Goal: Task Accomplishment & Management: Complete application form

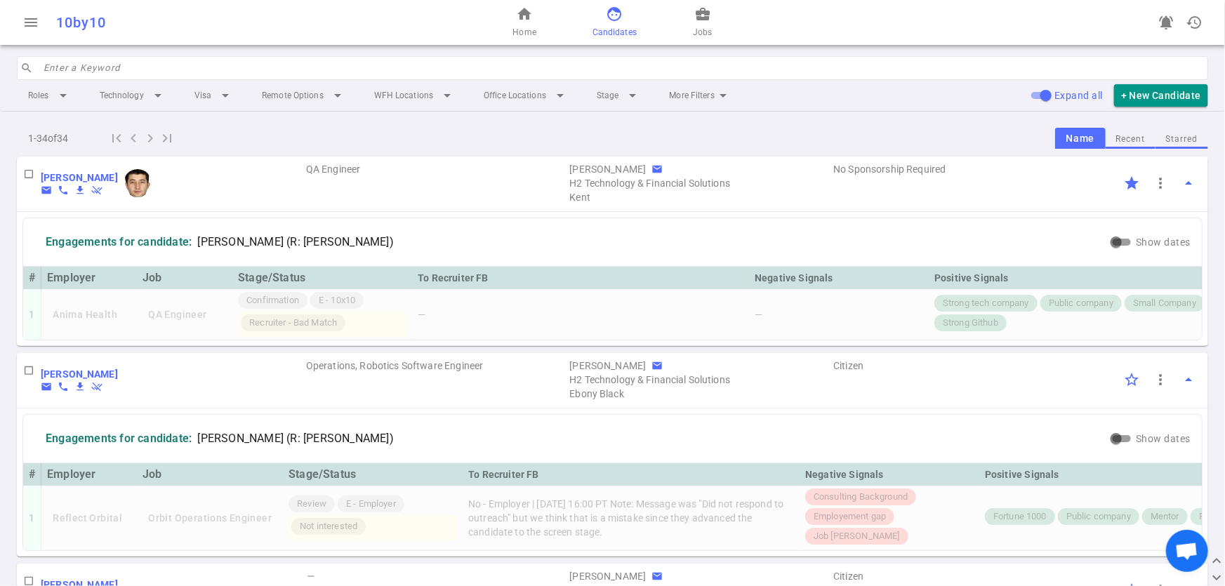
scroll to position [1543, 0]
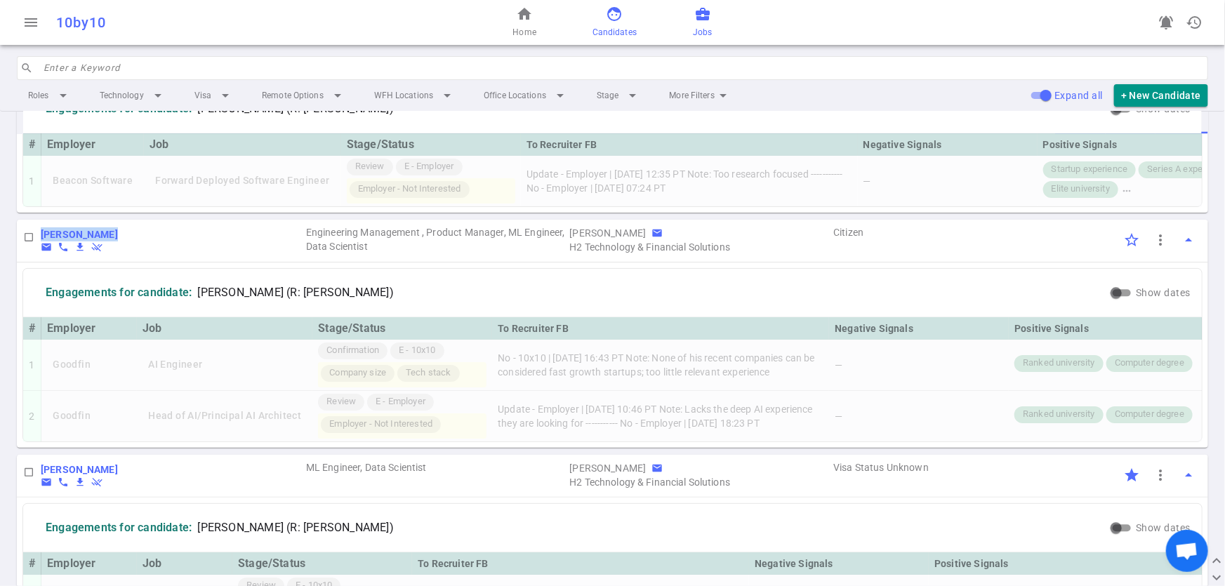
click at [704, 31] on span "Jobs" at bounding box center [702, 32] width 19 height 14
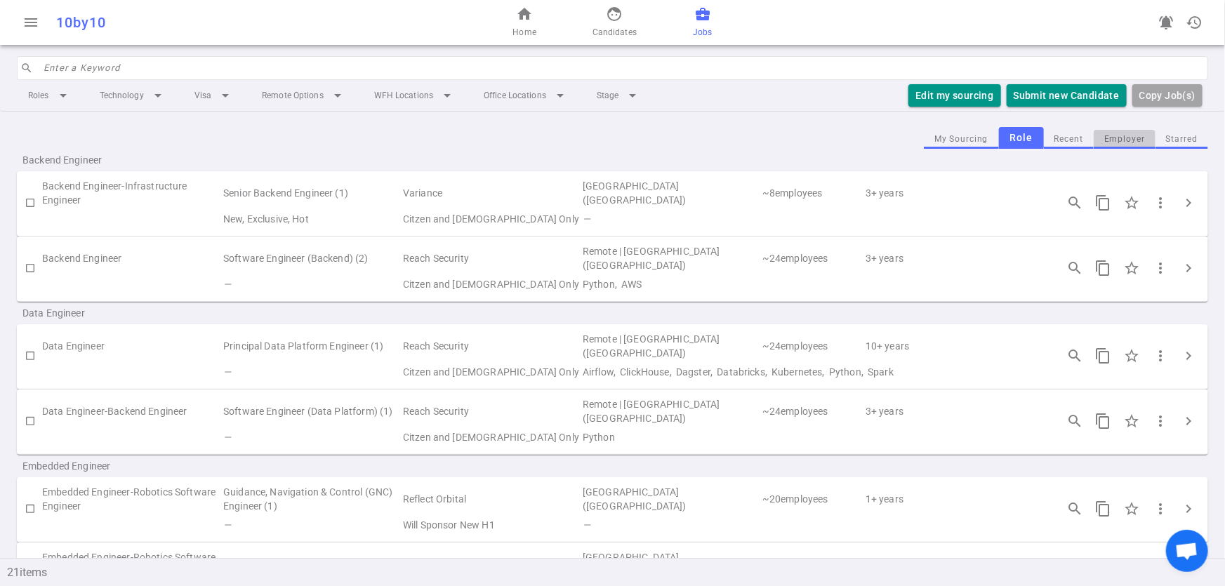
click at [1110, 142] on button "Employer" at bounding box center [1124, 139] width 62 height 19
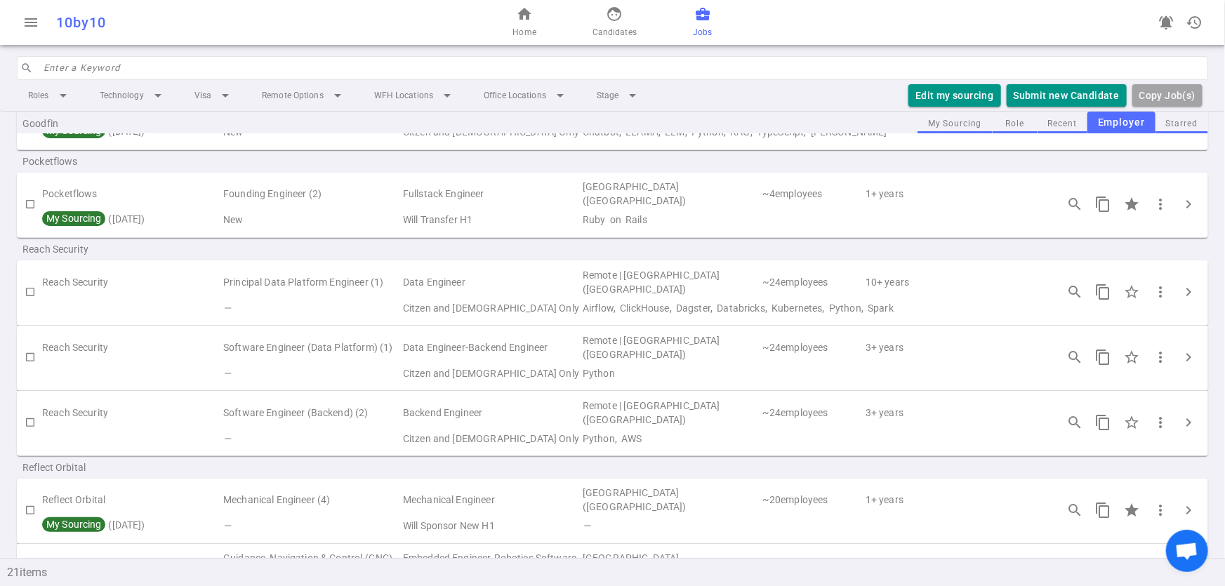
scroll to position [192, 0]
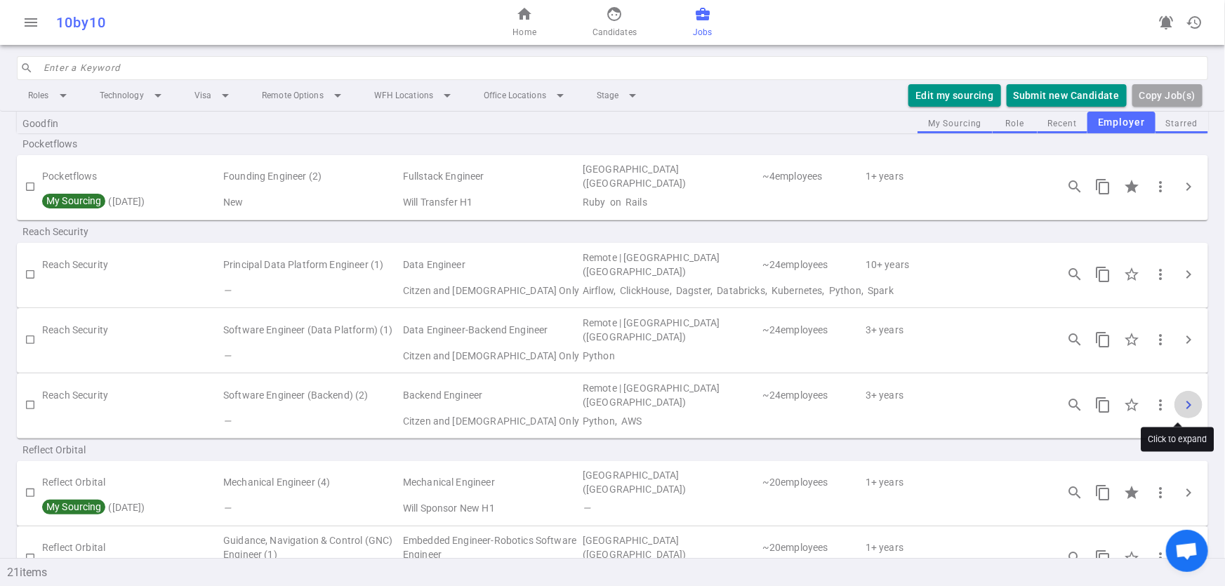
click at [1180, 405] on span "chevron_right" at bounding box center [1188, 405] width 17 height 17
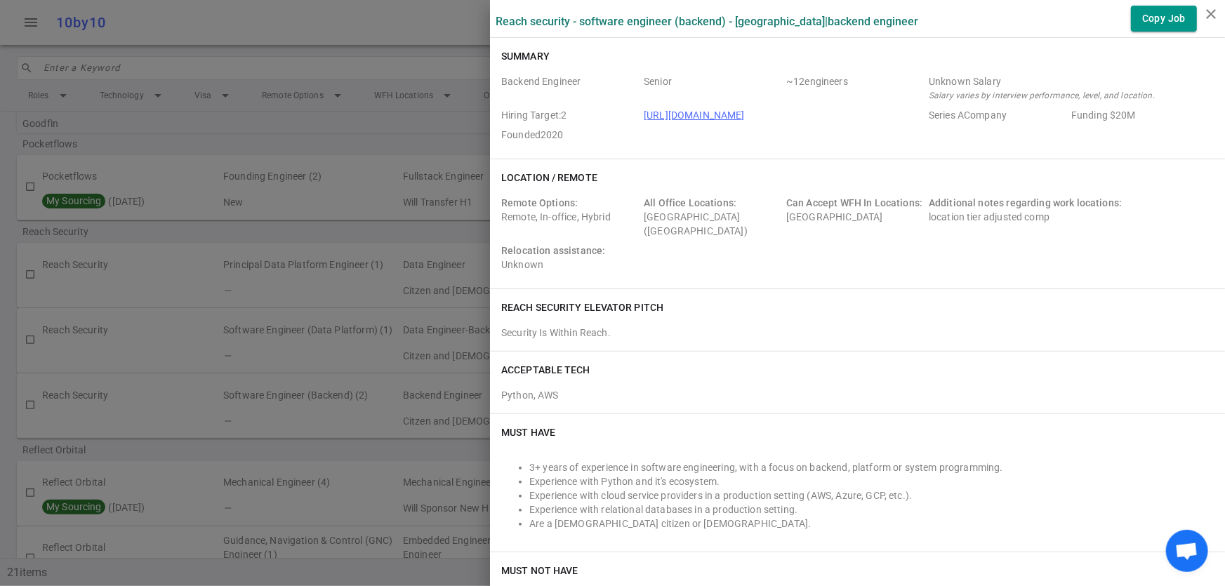
click at [905, 71] on div "Backend Engineer Senior ~ 12 engineers Unknown Salary Salary varies by intervie…" at bounding box center [857, 108] width 712 height 79
drag, startPoint x: 917, startPoint y: 83, endPoint x: 990, endPoint y: 71, distance: 74.0
click at [990, 71] on div "Backend Engineer Senior ~ 12 engineers Unknown Salary Salary varies by intervie…" at bounding box center [857, 108] width 712 height 79
copy div "Unknown Salary"
click at [321, 425] on div at bounding box center [612, 293] width 1225 height 586
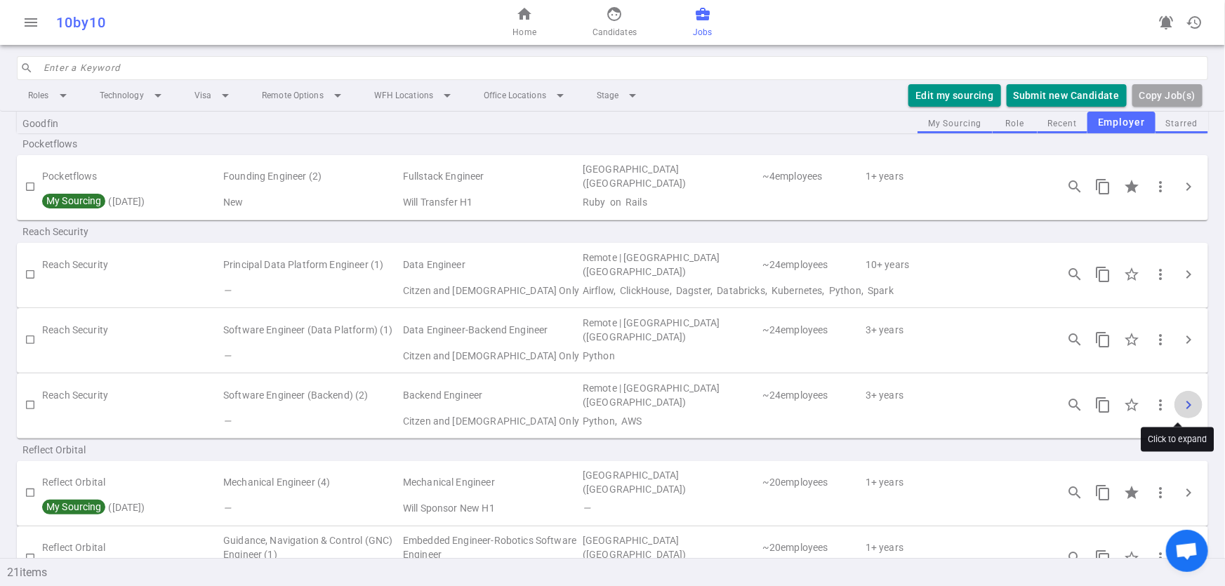
click at [1186, 398] on button "chevron_right" at bounding box center [1188, 405] width 28 height 28
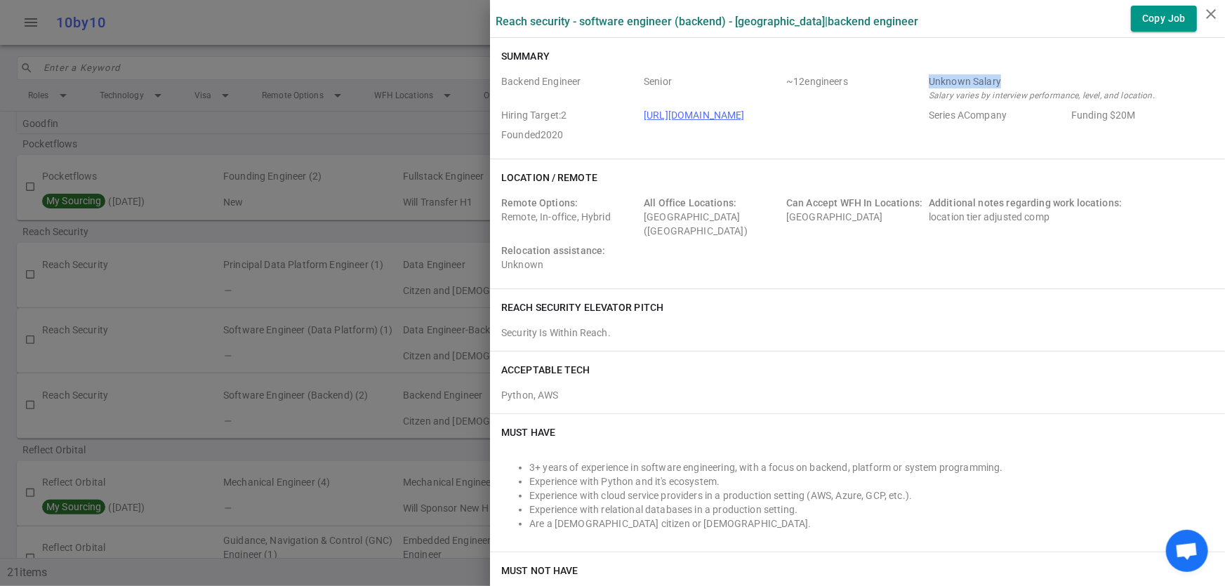
drag, startPoint x: 1015, startPoint y: 81, endPoint x: 916, endPoint y: 84, distance: 99.0
click at [916, 84] on div "Backend Engineer Senior ~ 12 engineers Unknown Salary Salary varies by intervie…" at bounding box center [857, 110] width 712 height 73
copy div "Unknown Salary"
click at [355, 127] on div at bounding box center [612, 293] width 1225 height 586
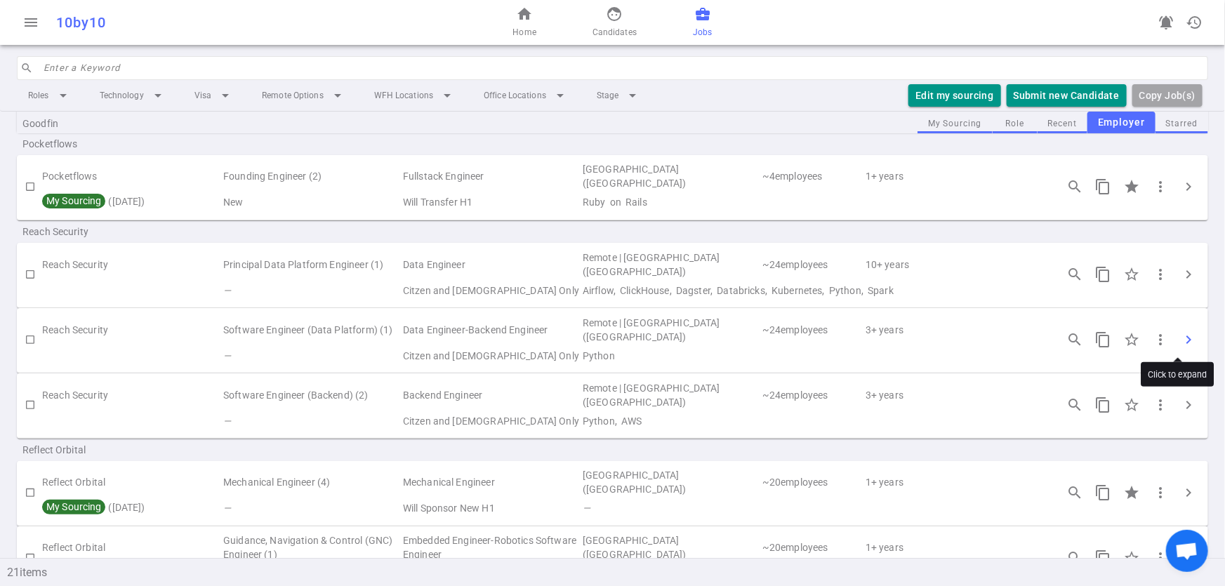
click at [1180, 335] on span "chevron_right" at bounding box center [1188, 339] width 17 height 17
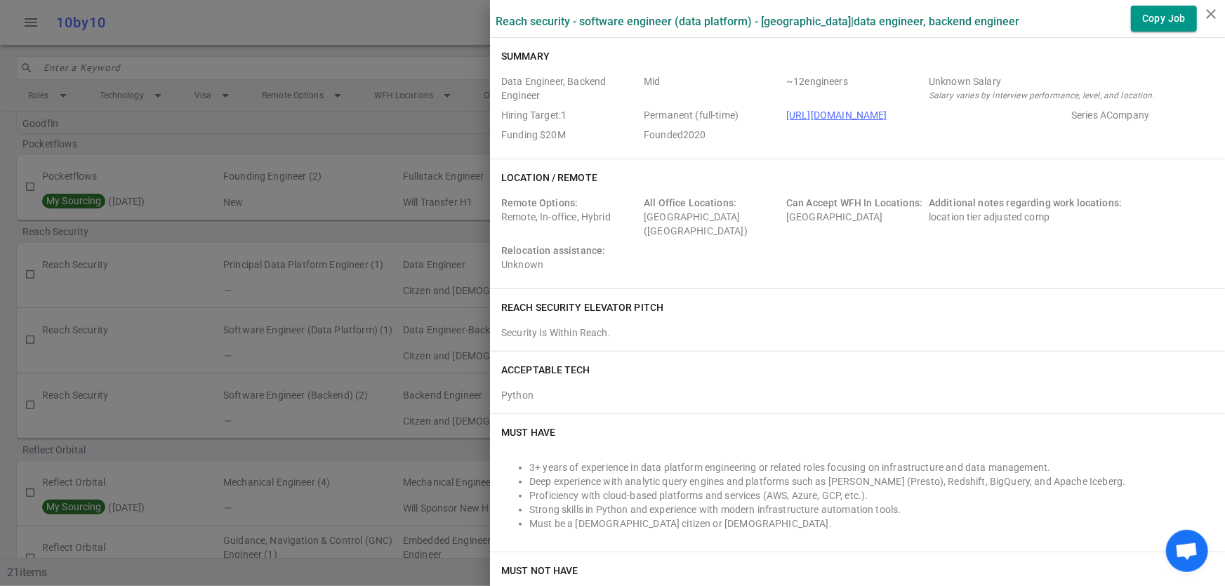
click at [179, 345] on div at bounding box center [612, 293] width 1225 height 586
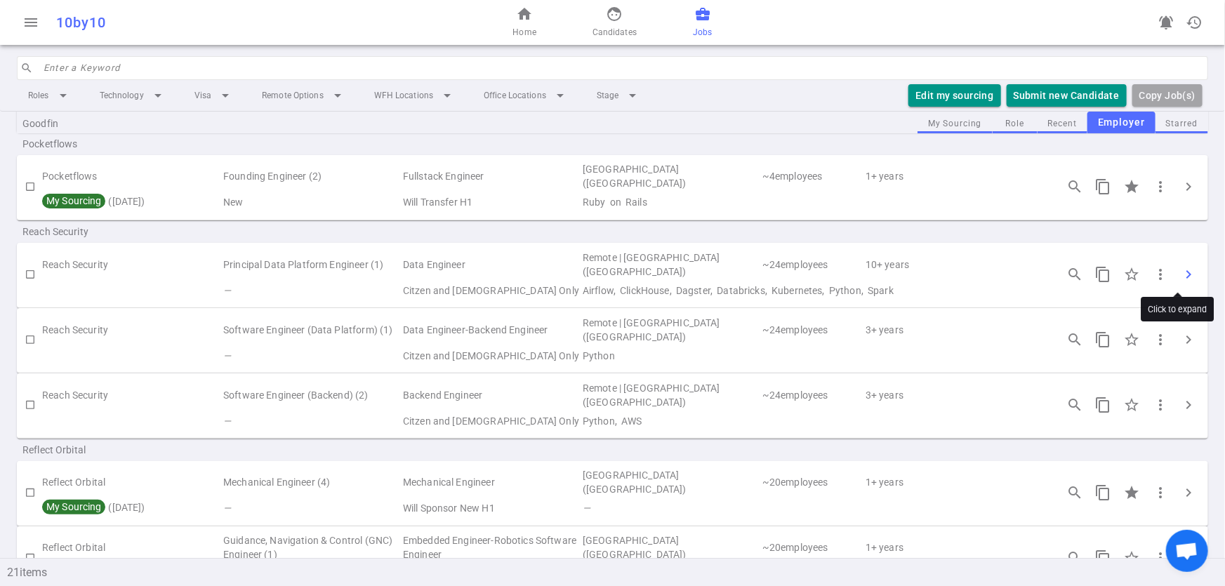
click at [1180, 274] on span "chevron_right" at bounding box center [1188, 274] width 17 height 17
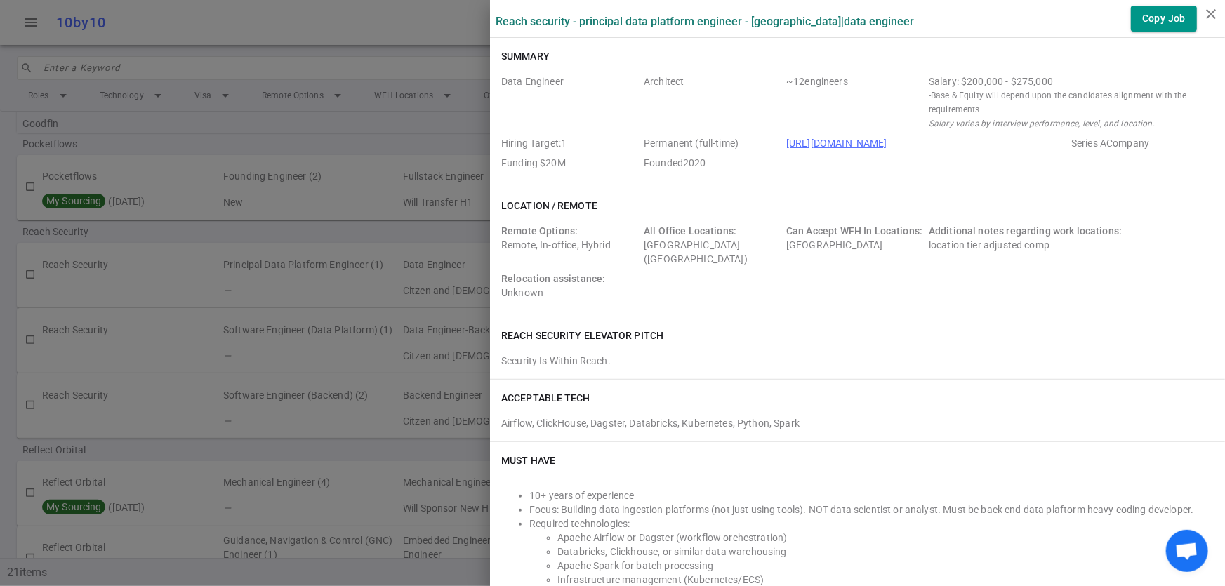
click at [276, 227] on div at bounding box center [612, 293] width 1225 height 586
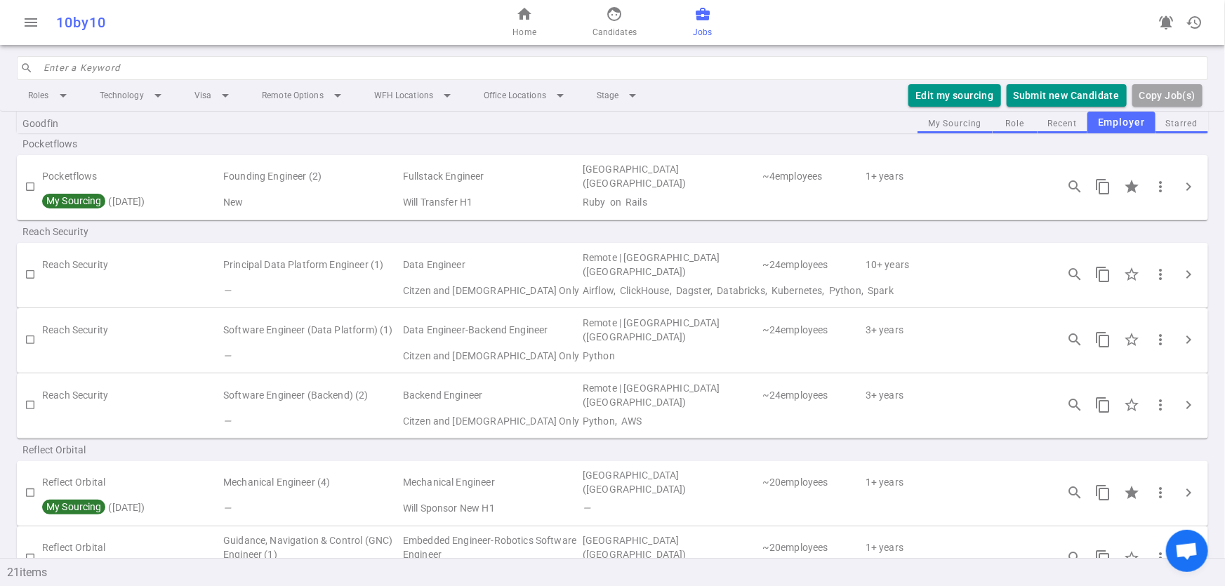
click at [28, 277] on input "checkbox" at bounding box center [30, 274] width 24 height 24
checkbox input "true"
click at [925, 97] on button "Edit my sourcing" at bounding box center [918, 95] width 92 height 23
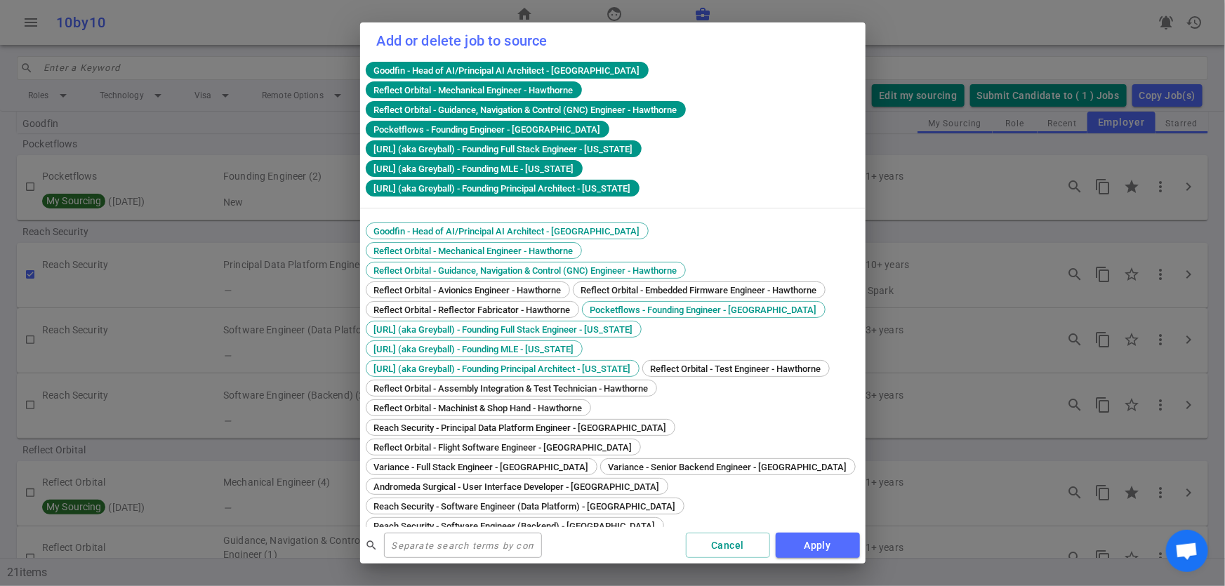
click at [609, 534] on div "search ​ Cancel Apply" at bounding box center [612, 545] width 505 height 37
click at [526, 423] on span "Reach Security - Principal Data Platform Engineer - [GEOGRAPHIC_DATA]" at bounding box center [520, 428] width 302 height 11
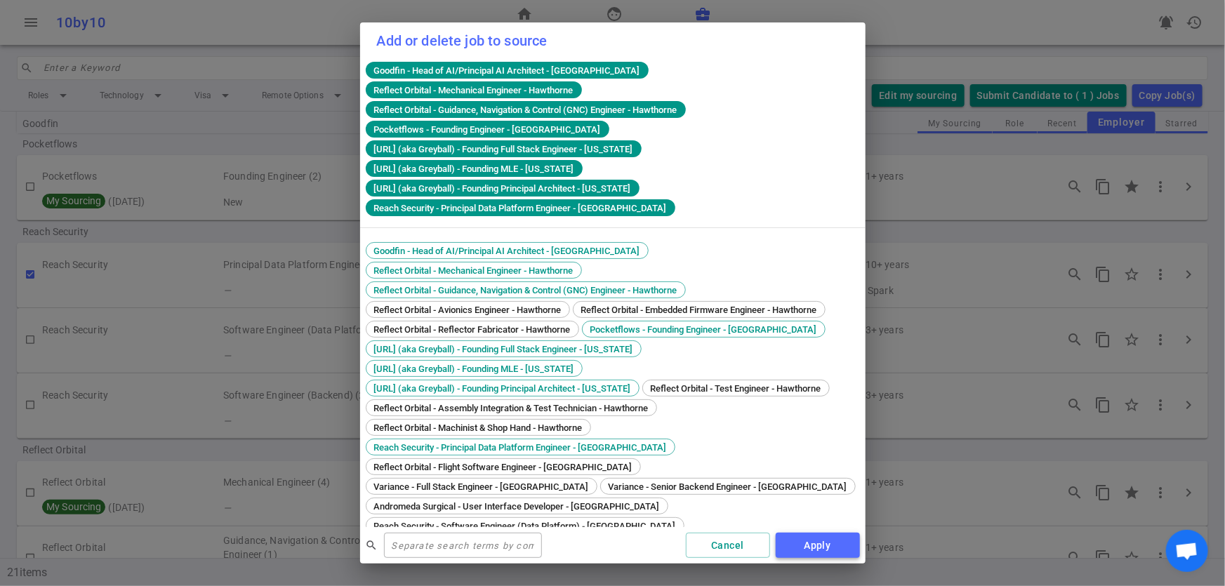
click at [821, 540] on button "Apply" at bounding box center [818, 546] width 84 height 26
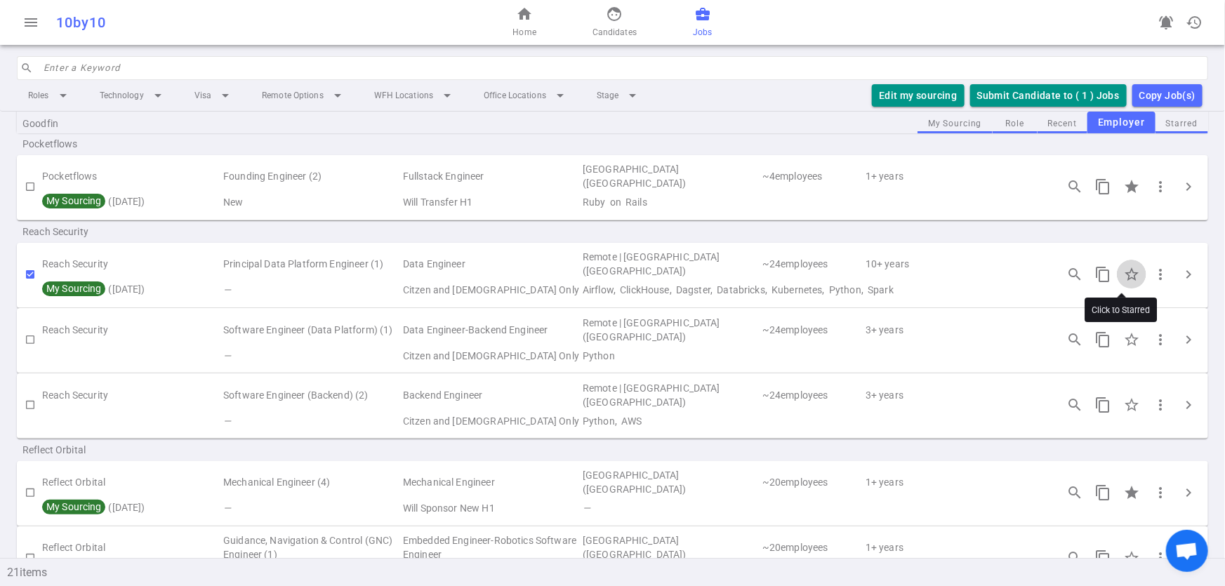
click at [1125, 275] on input "Click to Starred" at bounding box center [1131, 274] width 29 height 29
click at [31, 402] on input "checkbox" at bounding box center [30, 405] width 24 height 24
checkbox input "true"
click at [1117, 399] on input "Click to Starred" at bounding box center [1131, 404] width 29 height 29
click at [887, 88] on button "Edit my sourcing" at bounding box center [918, 95] width 92 height 23
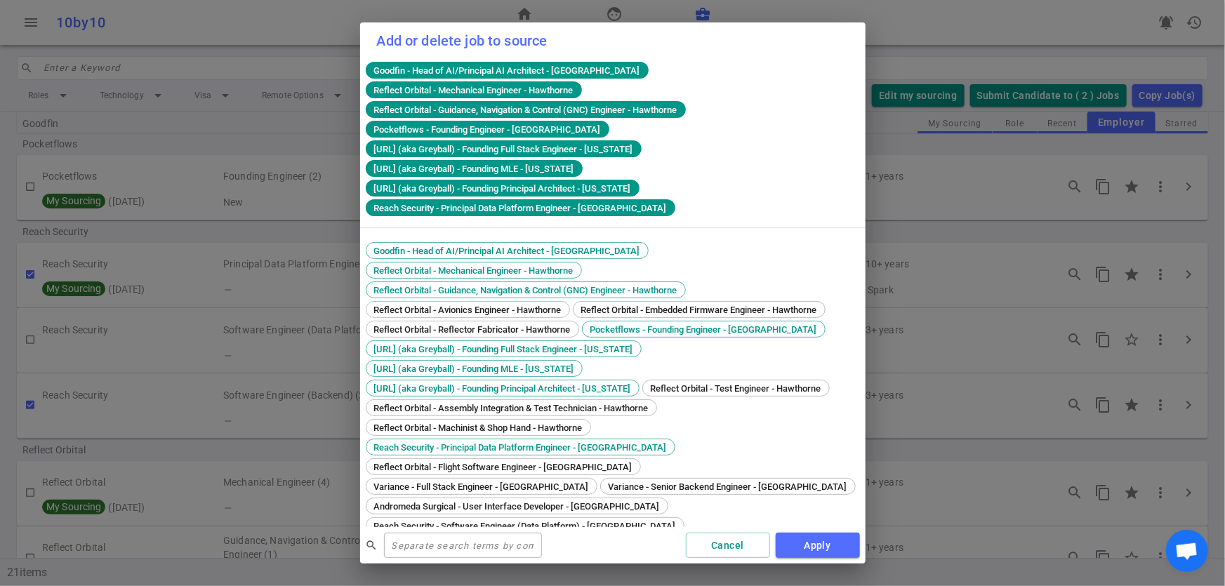
click at [631, 540] on div "search ​ Cancel Apply" at bounding box center [612, 545] width 505 height 37
click at [596, 540] on span "Reach Security - Software Engineer (Backend) - [GEOGRAPHIC_DATA]" at bounding box center [514, 545] width 291 height 11
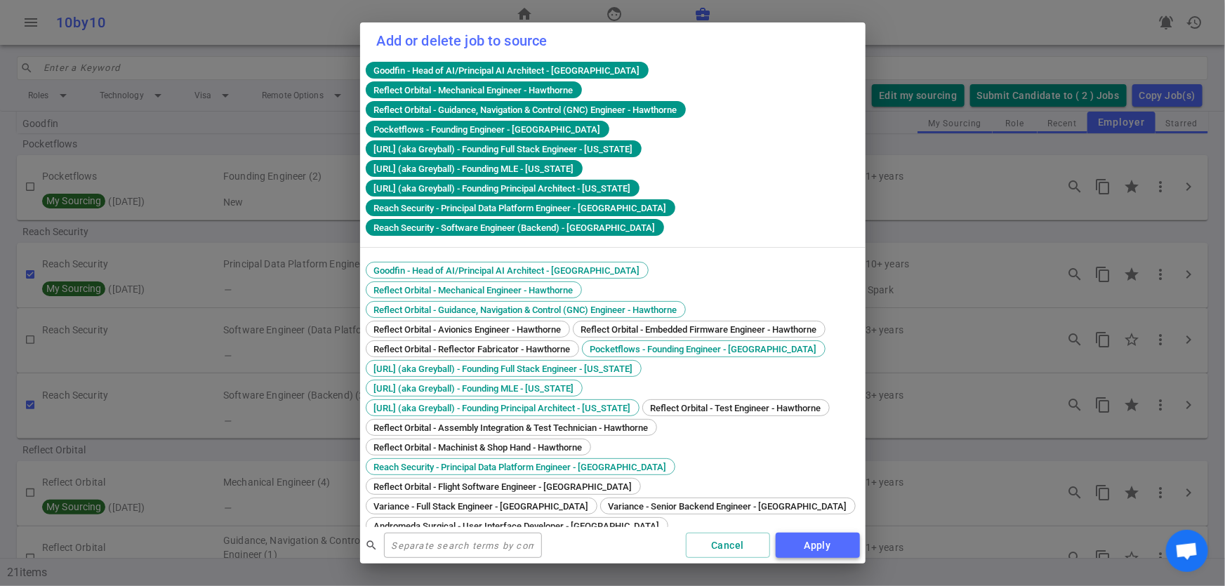
click at [828, 552] on button "Apply" at bounding box center [818, 546] width 84 height 26
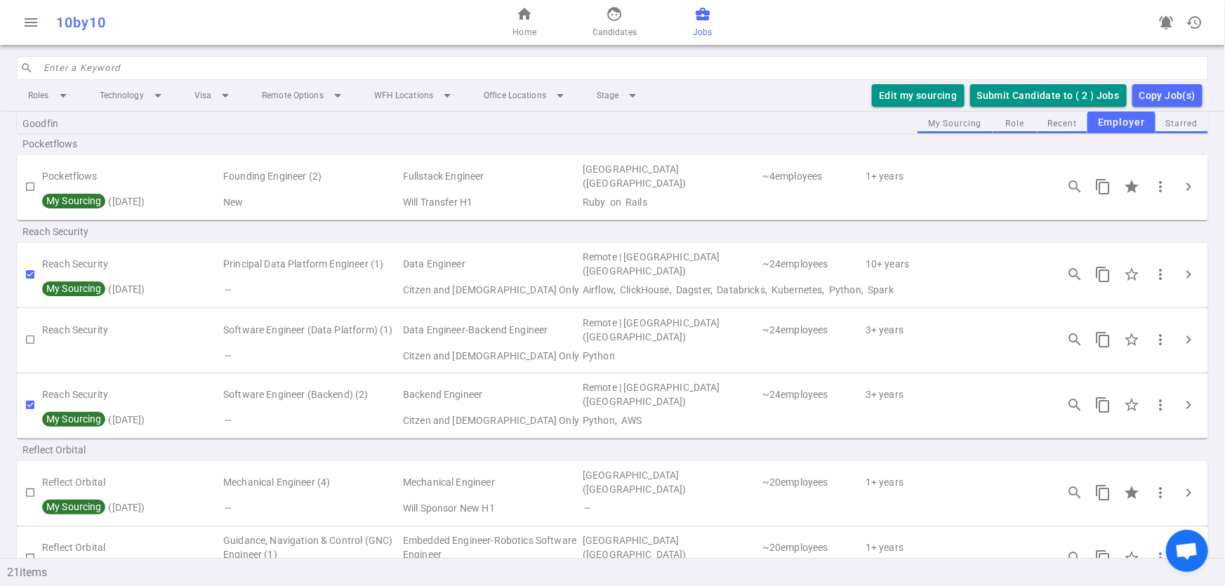
scroll to position [830, 0]
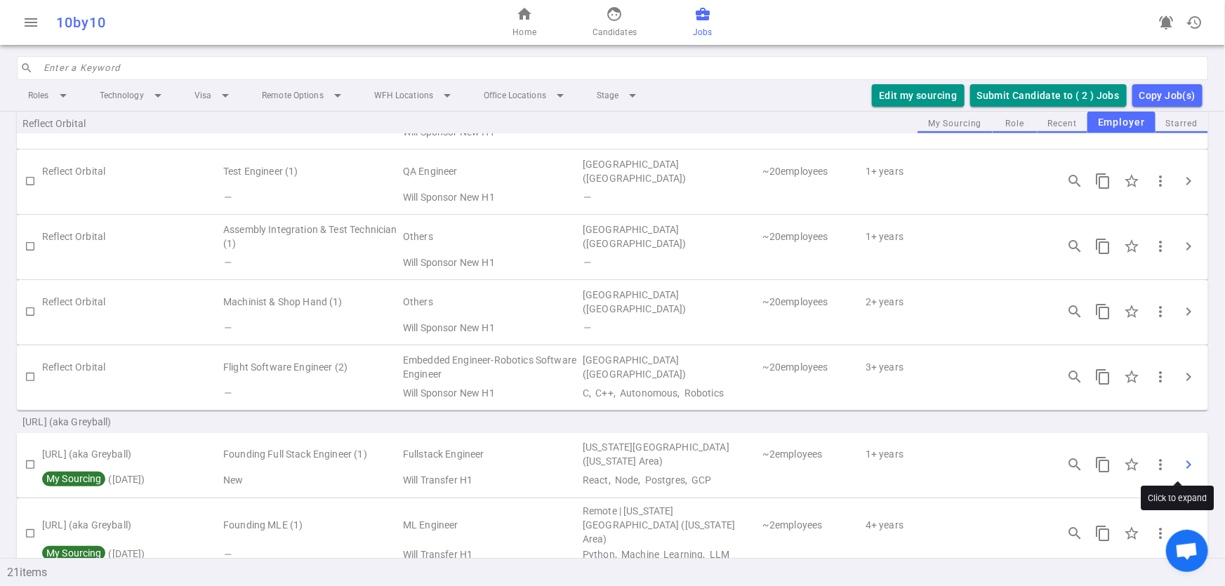
click at [1181, 465] on span "chevron_right" at bounding box center [1188, 464] width 17 height 17
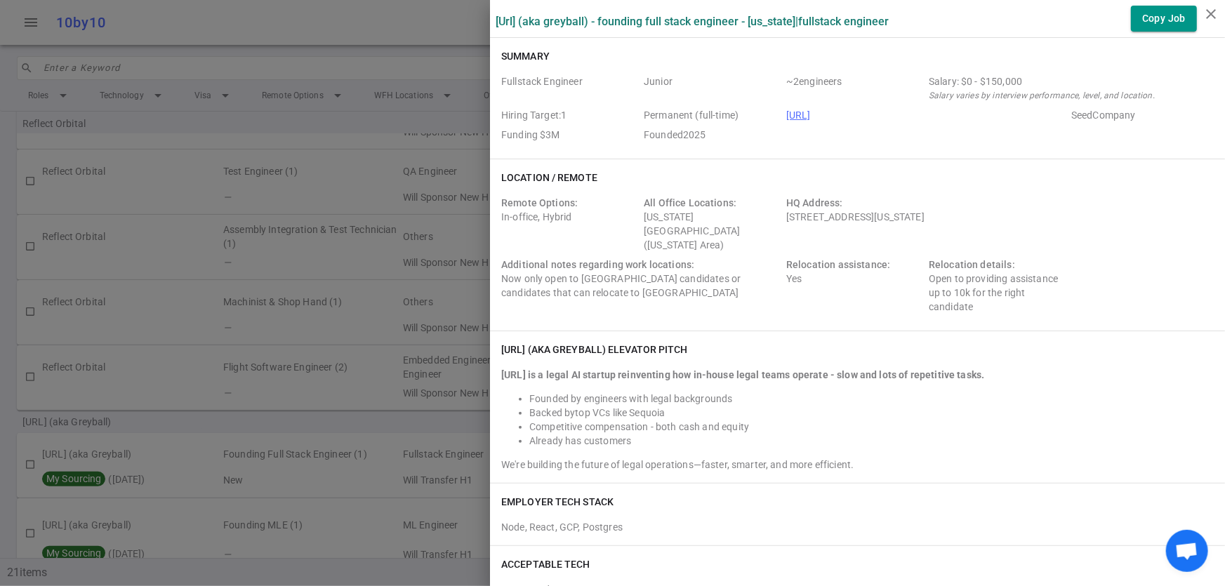
click at [327, 423] on div at bounding box center [612, 293] width 1225 height 586
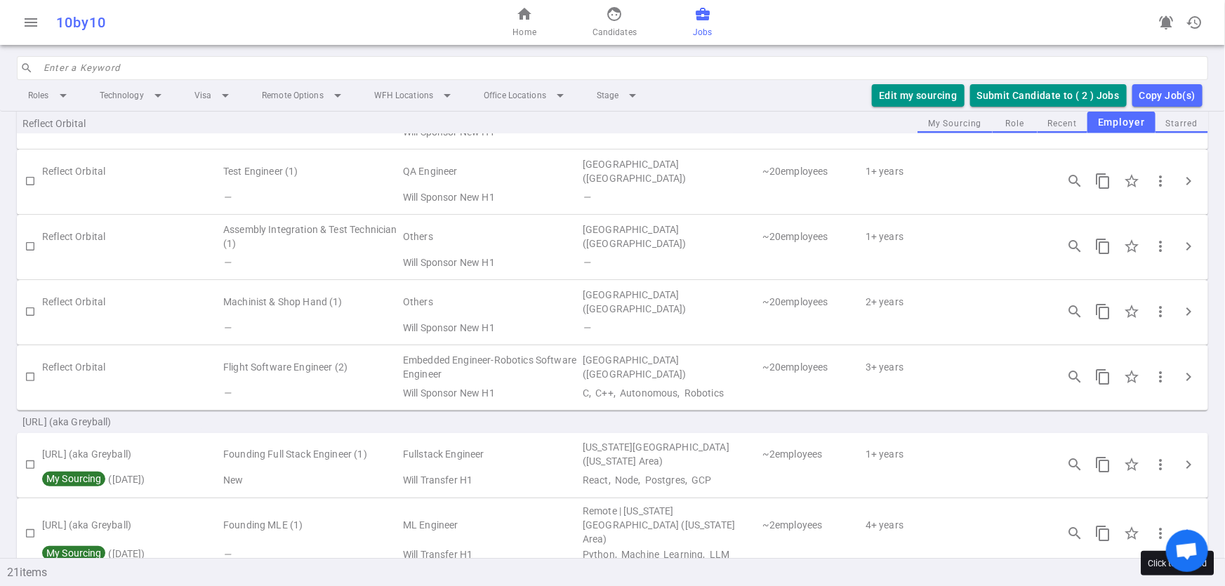
click at [1180, 525] on span "chevron_right" at bounding box center [1188, 533] width 17 height 17
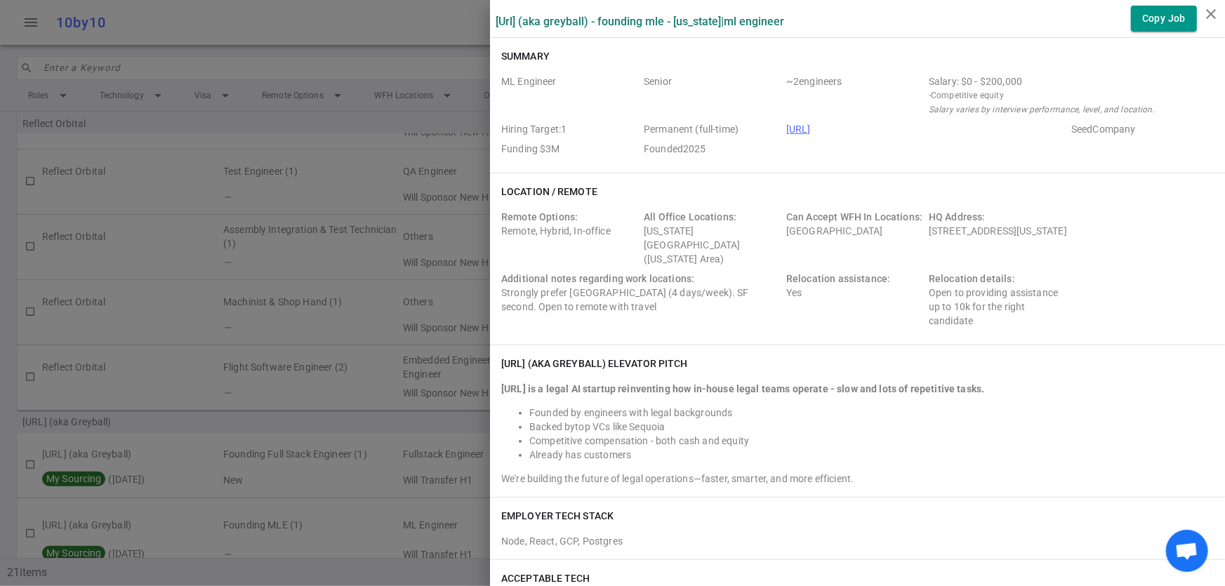
click at [277, 417] on div at bounding box center [612, 293] width 1225 height 586
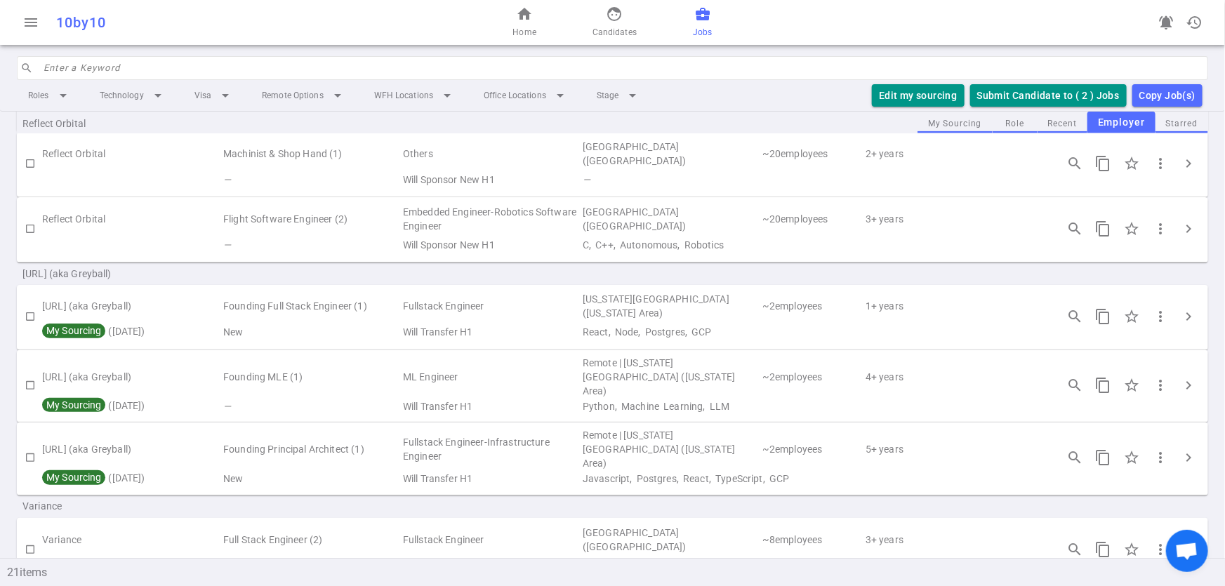
scroll to position [980, 0]
click at [1183, 446] on span "chevron_right" at bounding box center [1188, 454] width 17 height 17
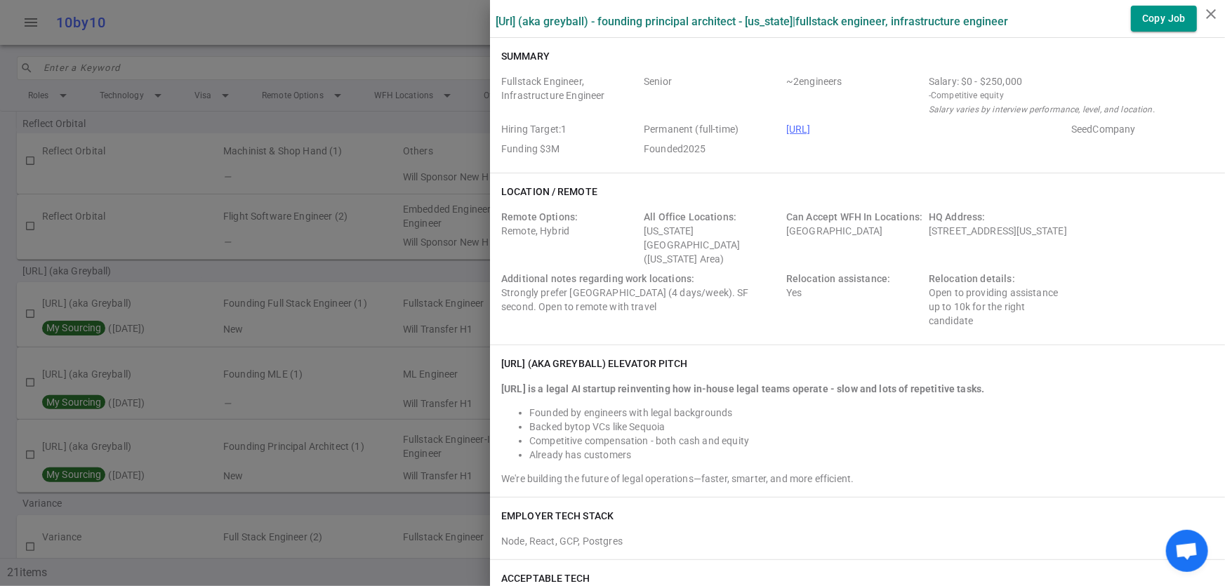
click at [400, 274] on div at bounding box center [612, 293] width 1225 height 586
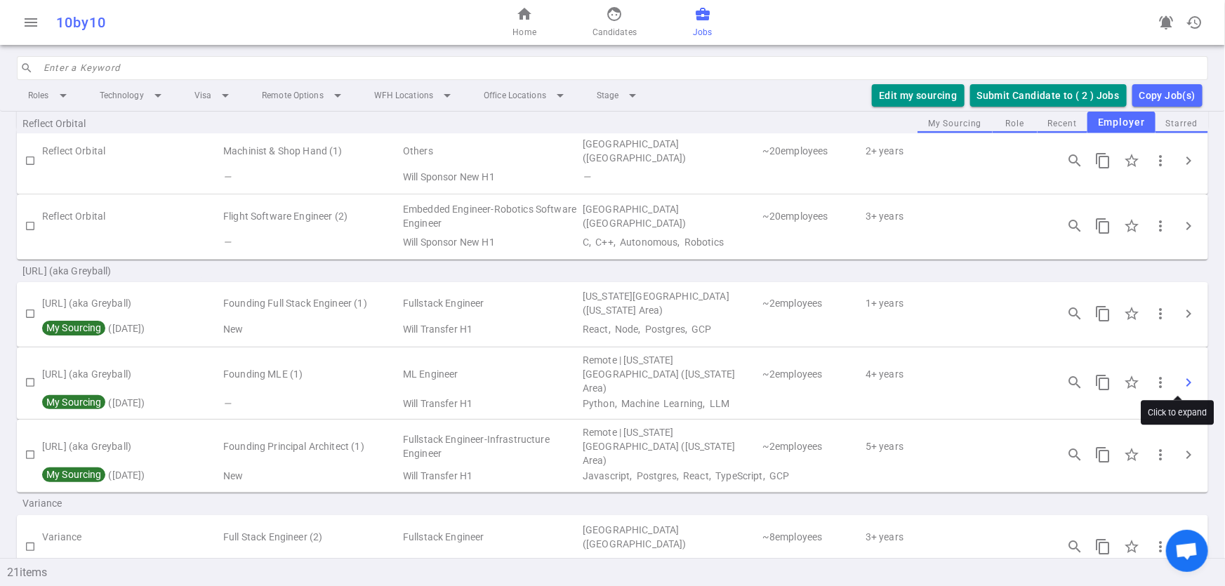
click at [1180, 383] on span "chevron_right" at bounding box center [1188, 382] width 17 height 17
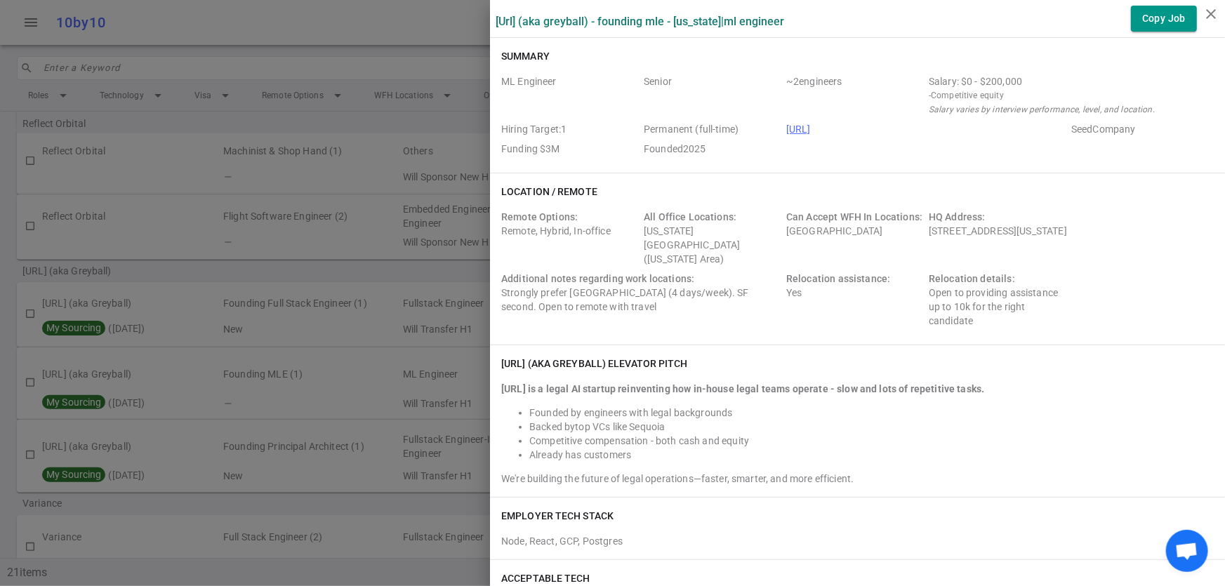
click at [353, 496] on div at bounding box center [612, 293] width 1225 height 586
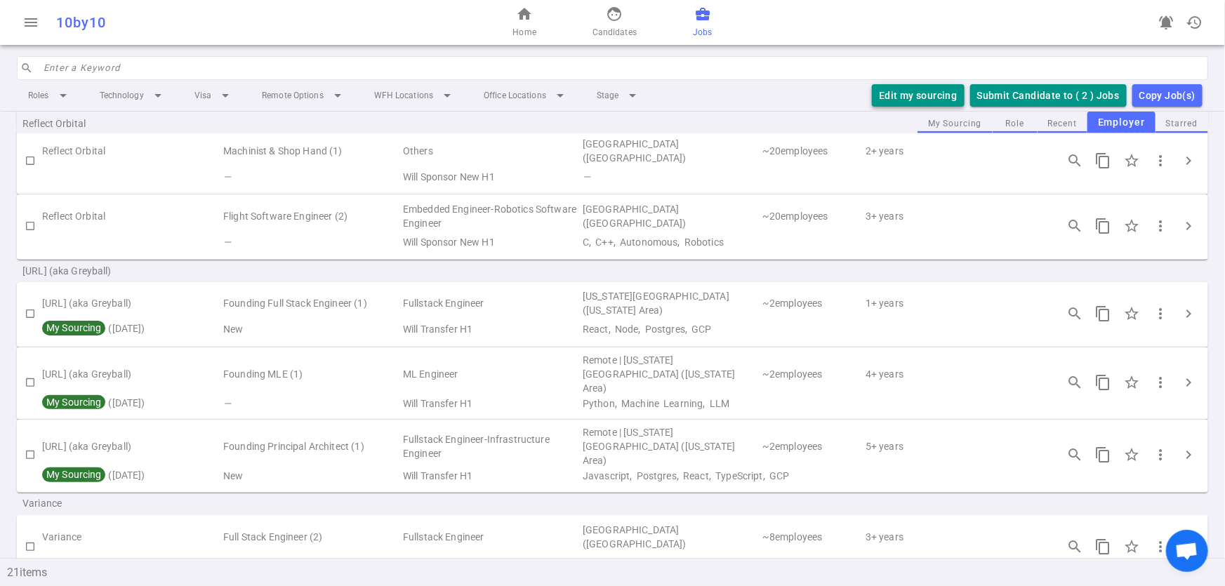
click at [899, 101] on button "Edit my sourcing" at bounding box center [918, 95] width 92 height 23
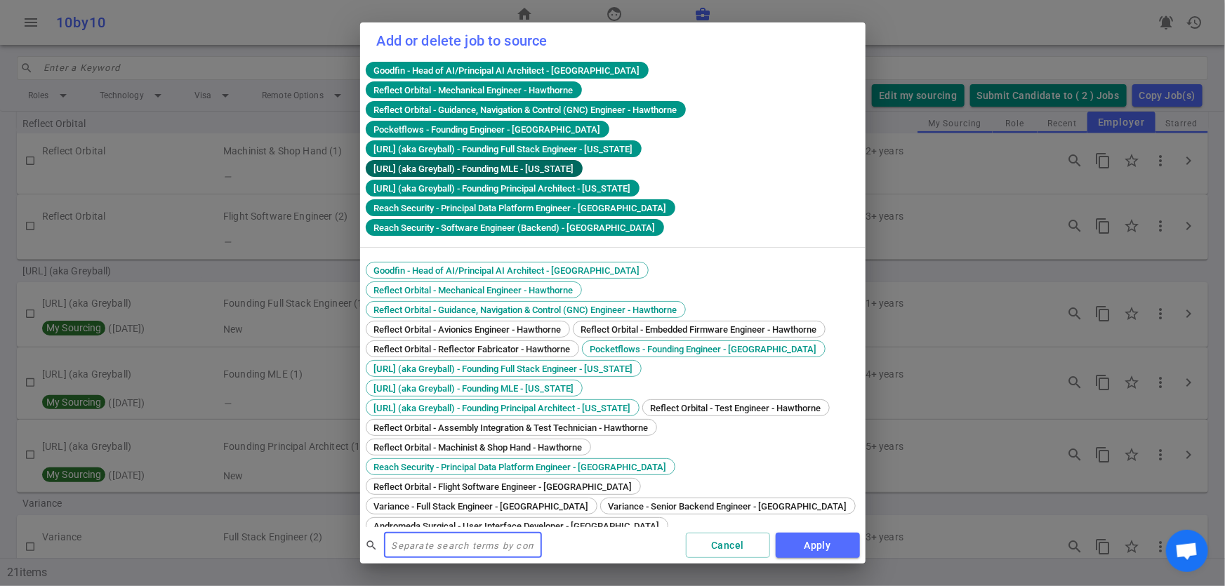
click at [439, 164] on span "[URL] (aka Greyball) - Founding MLE - [US_STATE]" at bounding box center [473, 169] width 211 height 11
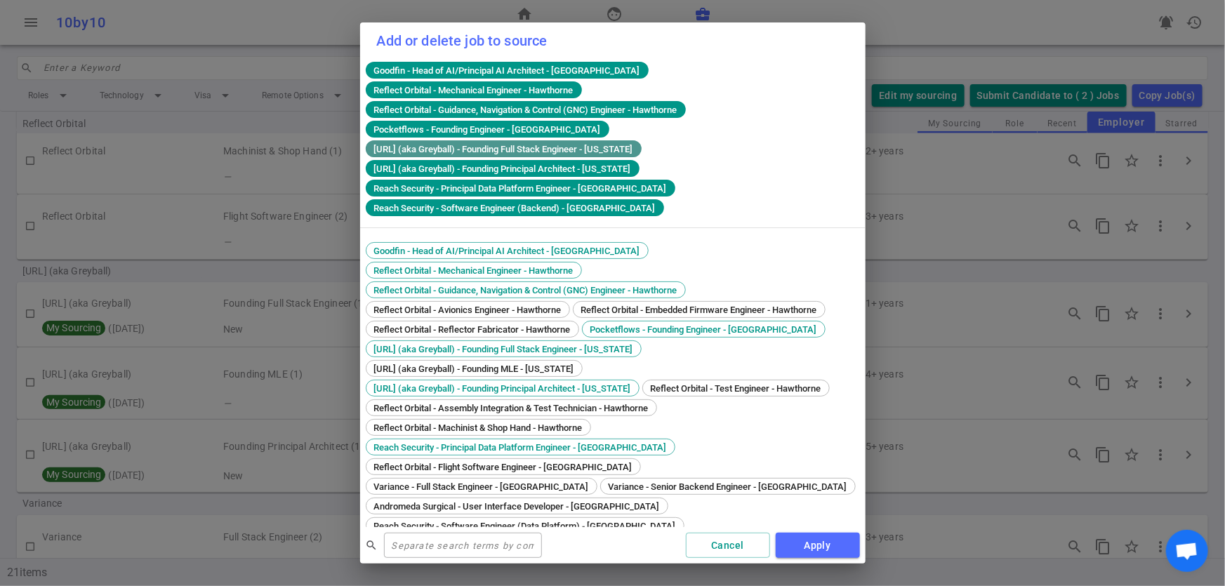
click at [444, 144] on span "[URL] (aka Greyball) - Founding Full Stack Engineer - [US_STATE]" at bounding box center [503, 149] width 270 height 11
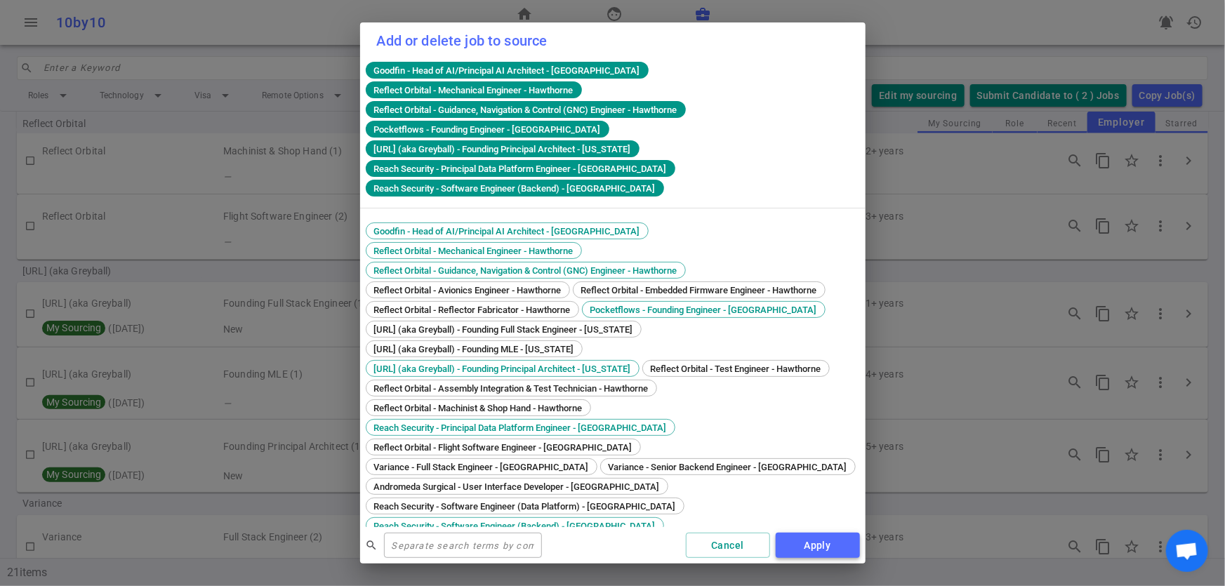
click at [810, 533] on button "Apply" at bounding box center [818, 546] width 84 height 26
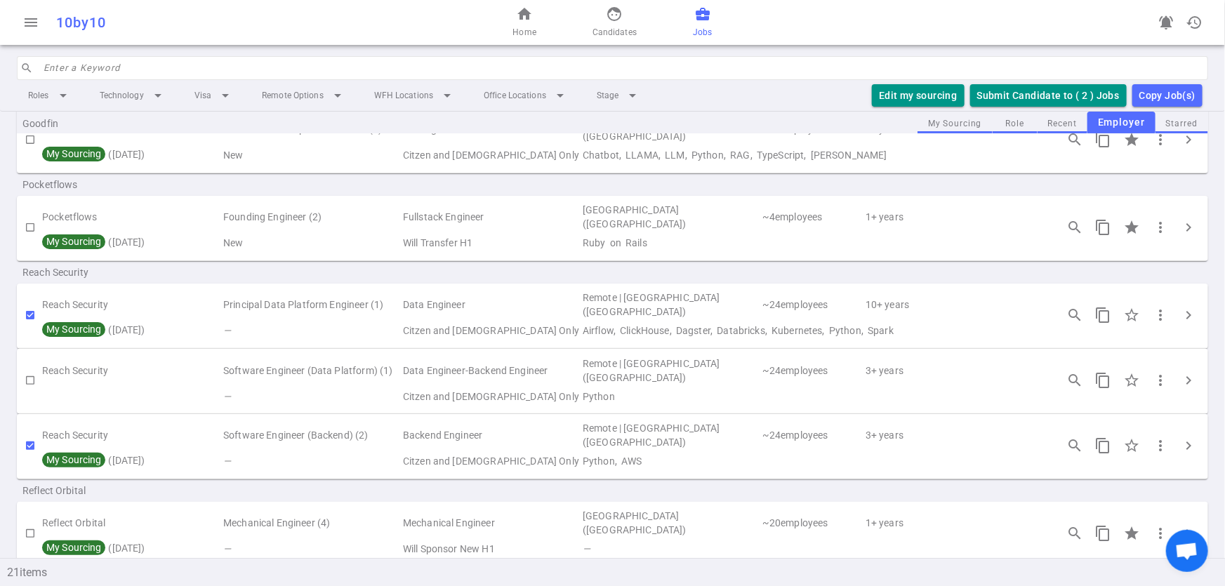
scroll to position [145, 0]
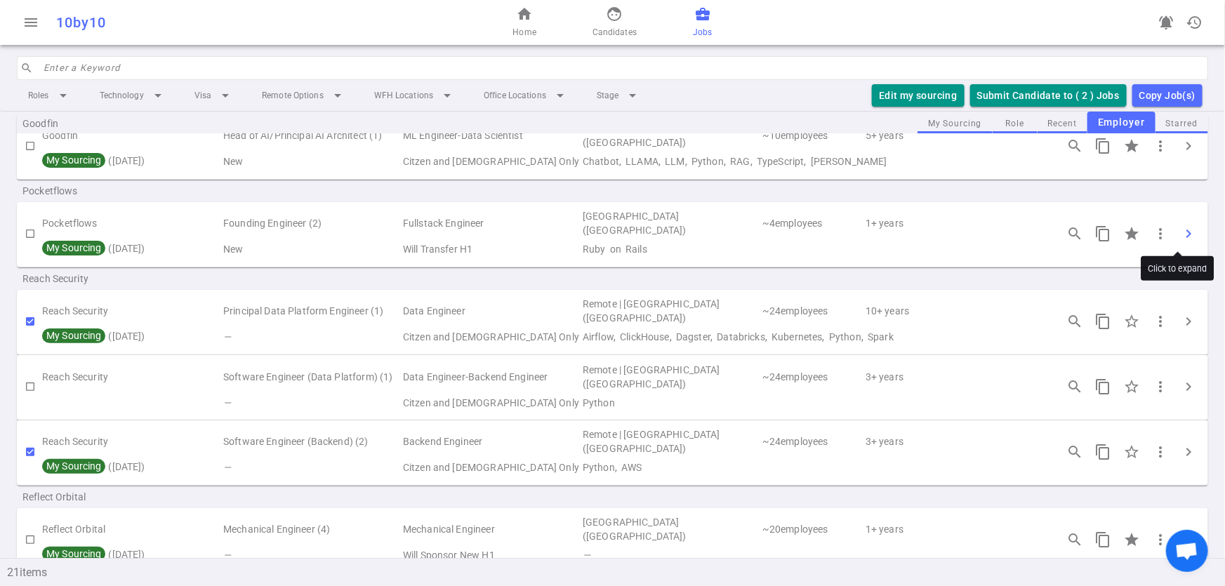
click at [1183, 239] on span "chevron_right" at bounding box center [1188, 233] width 17 height 17
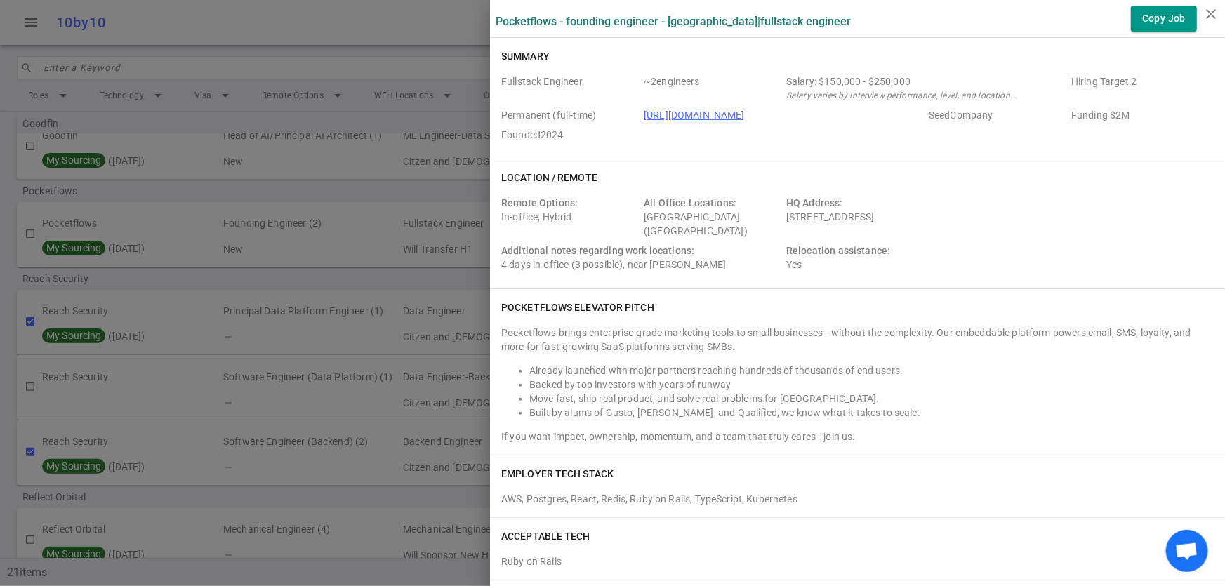
click at [434, 196] on div at bounding box center [612, 293] width 1225 height 586
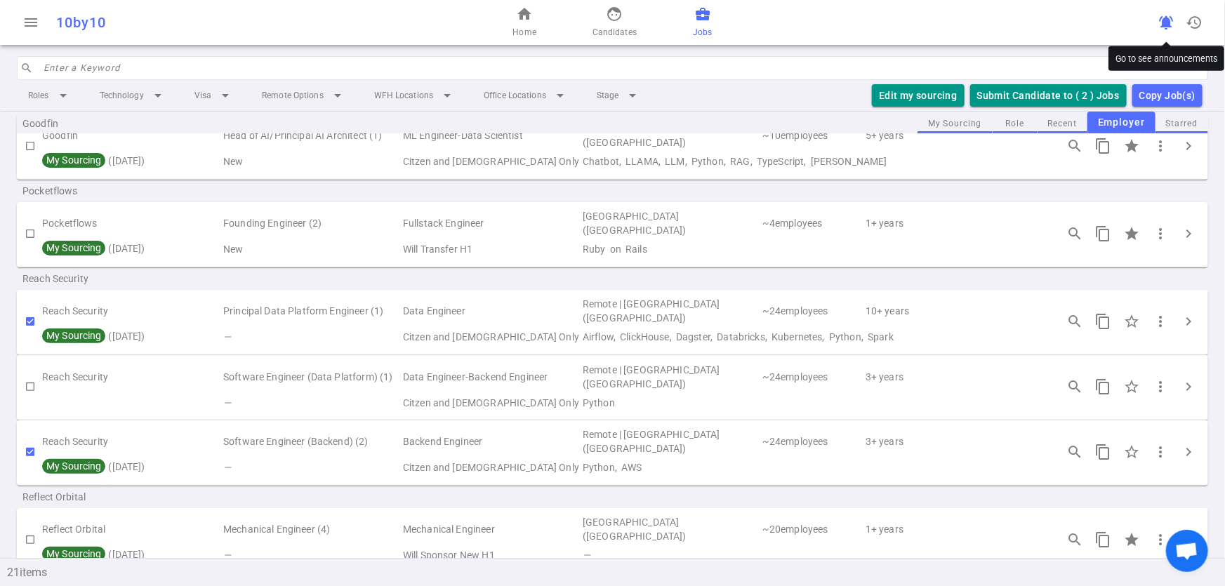
click at [1161, 22] on span "notifications_active" at bounding box center [1165, 22] width 17 height 17
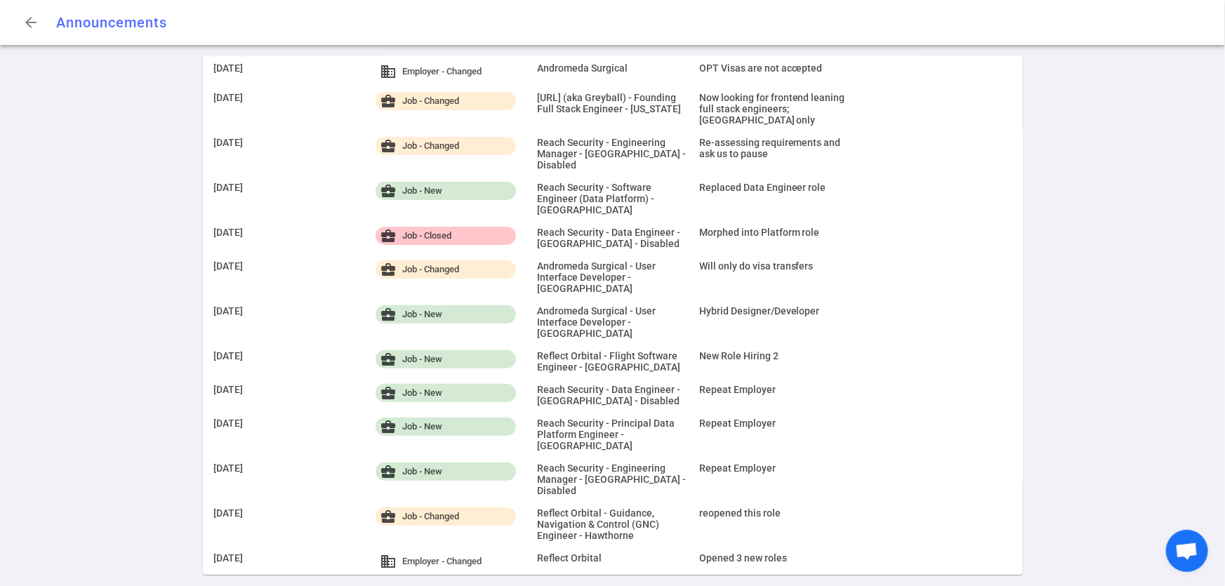
scroll to position [109, 0]
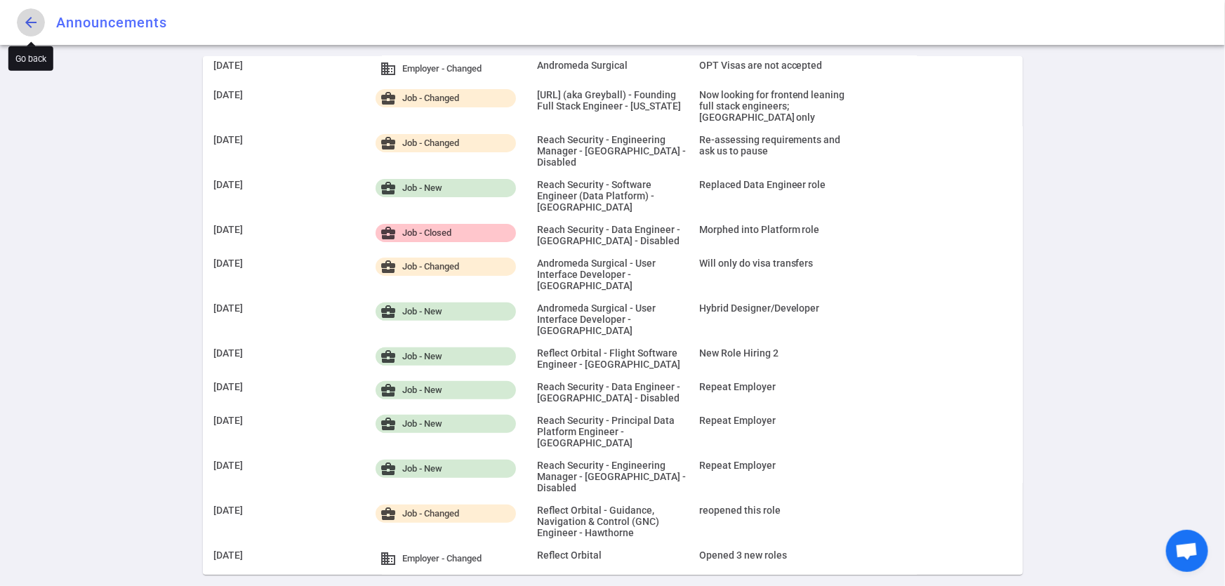
click at [27, 14] on span "arrow_back" at bounding box center [30, 22] width 17 height 17
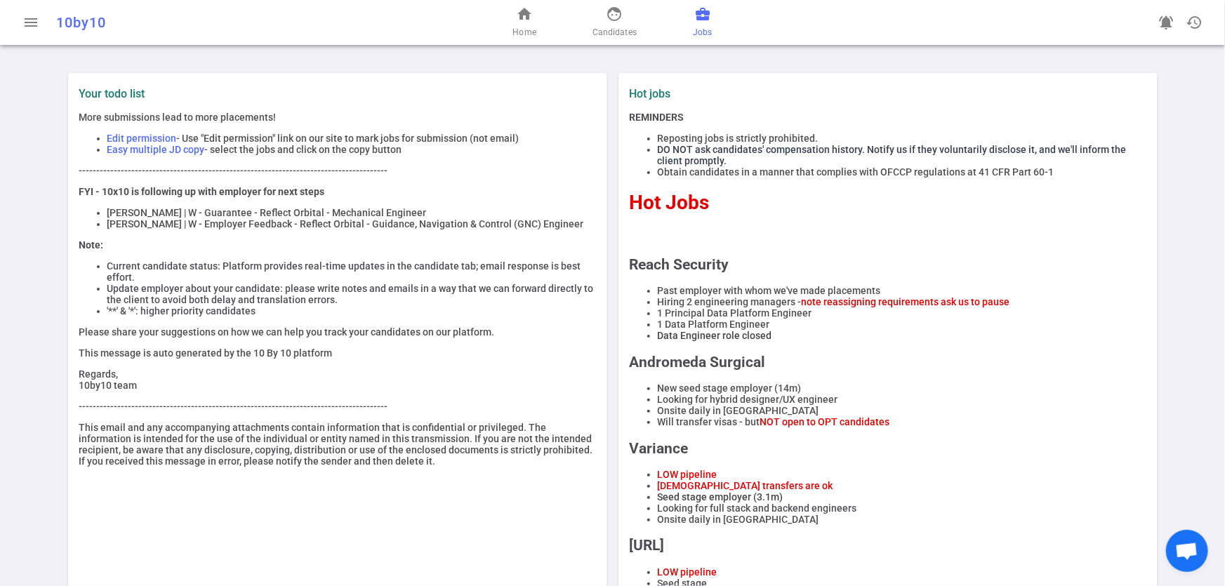
click at [708, 29] on span "Jobs" at bounding box center [702, 32] width 19 height 14
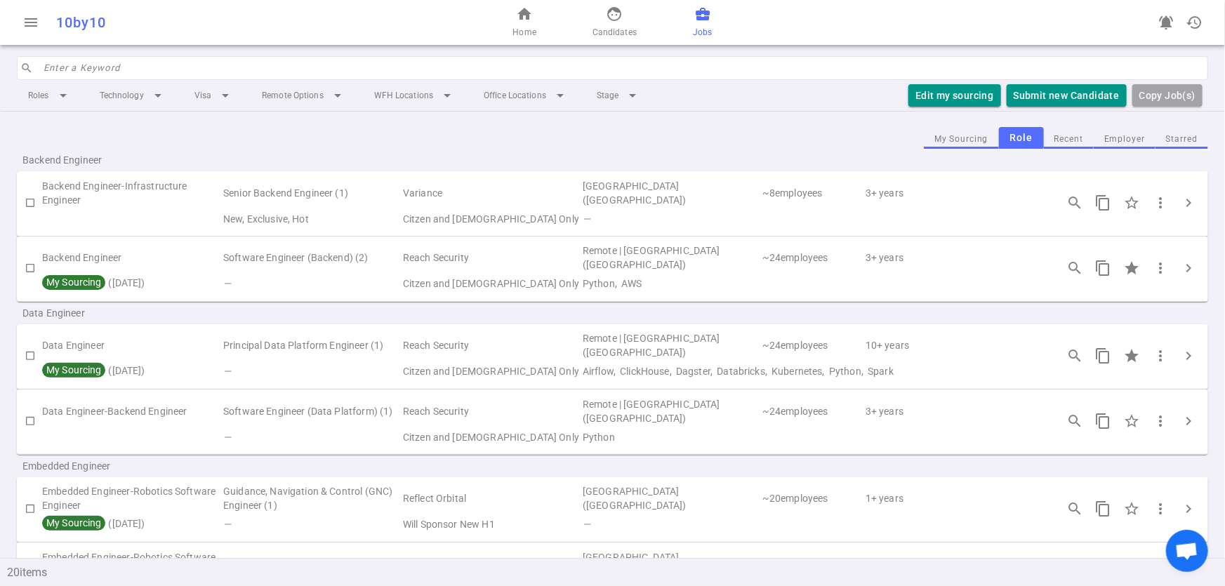
click at [1130, 138] on button "Employer" at bounding box center [1124, 139] width 62 height 19
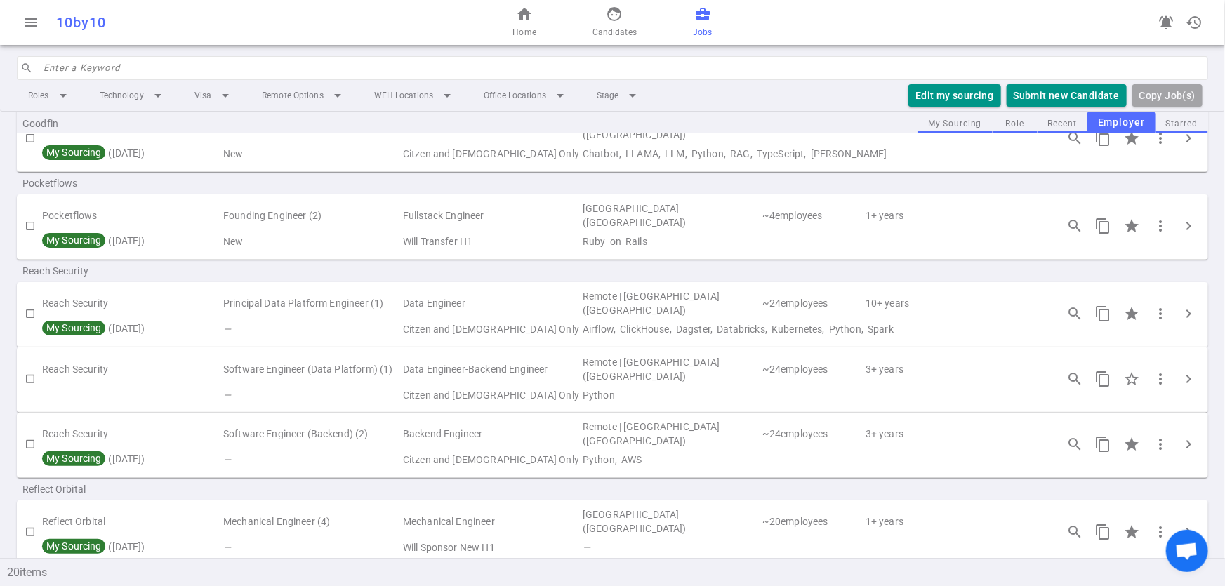
scroll to position [201, 0]
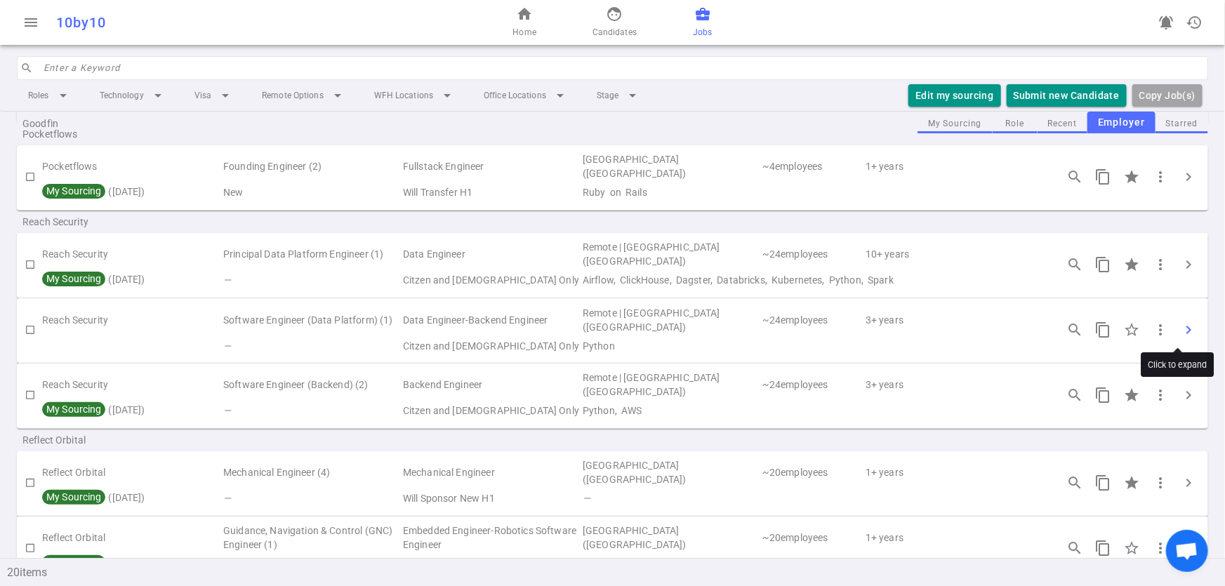
click at [1180, 333] on span "chevron_right" at bounding box center [1188, 329] width 17 height 17
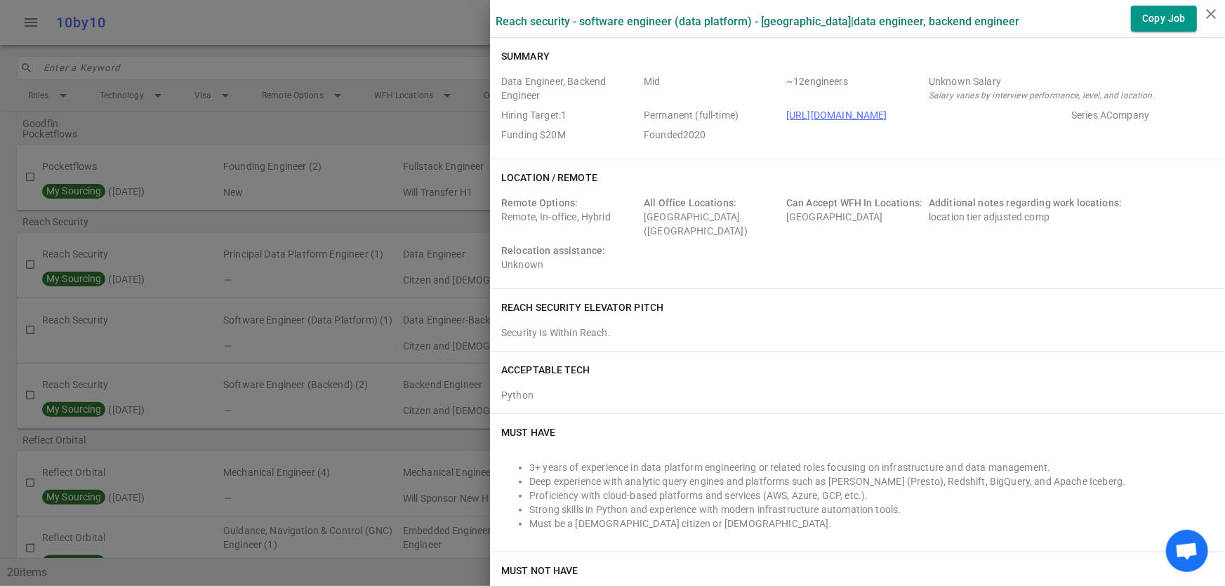
click at [350, 138] on div at bounding box center [612, 293] width 1225 height 586
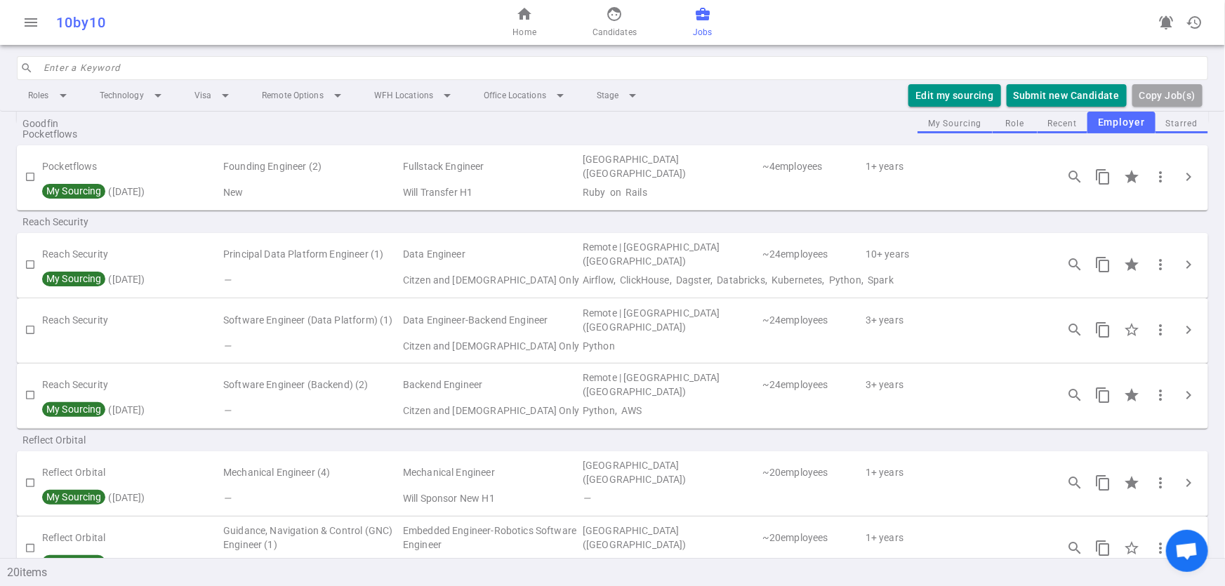
click at [484, 133] on div "Pocketflows" at bounding box center [612, 134] width 1191 height 22
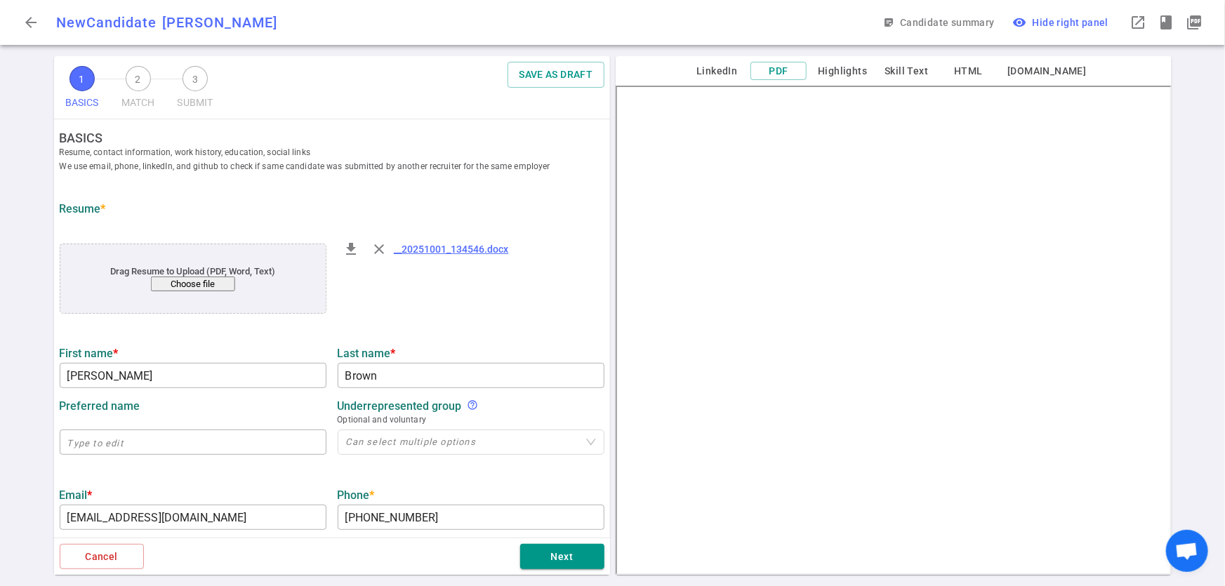
scroll to position [585, 0]
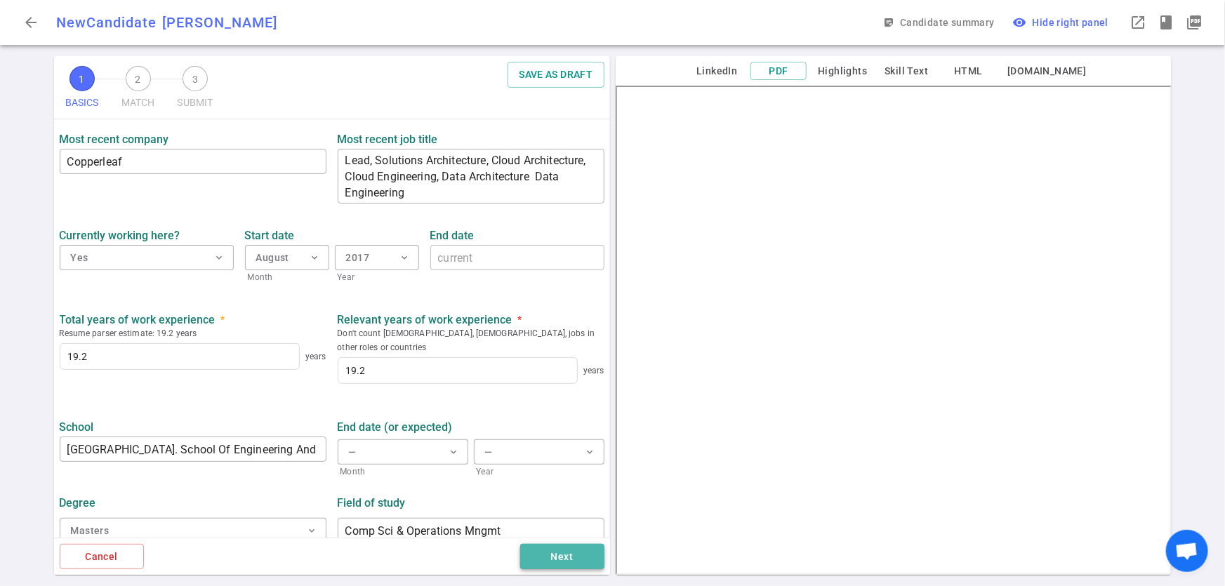
click at [552, 557] on button "Next" at bounding box center [562, 557] width 84 height 26
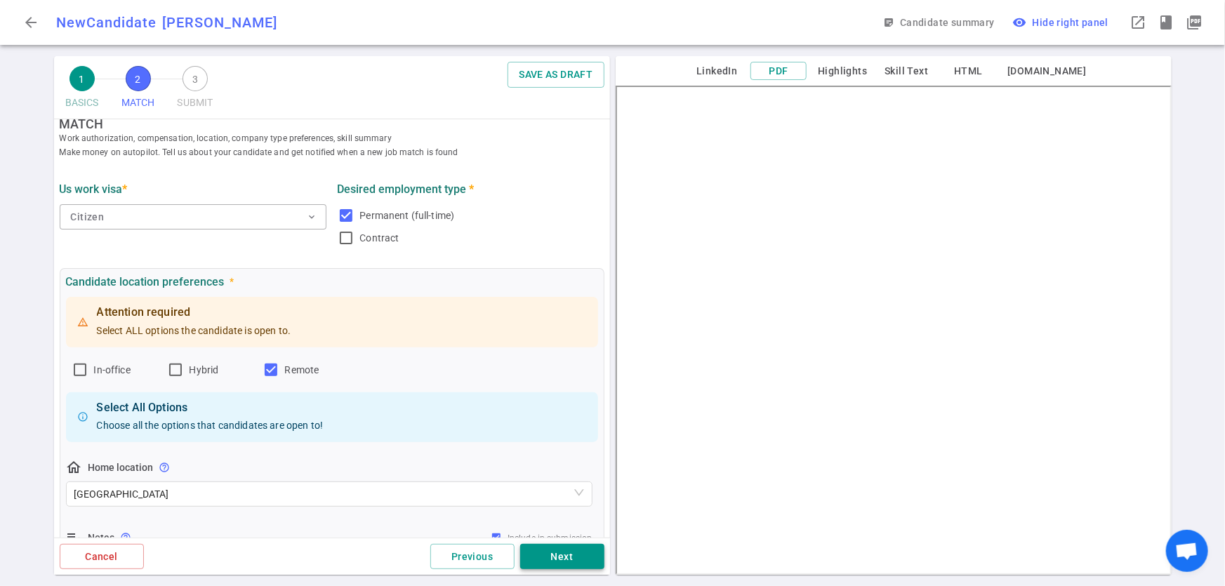
scroll to position [0, 0]
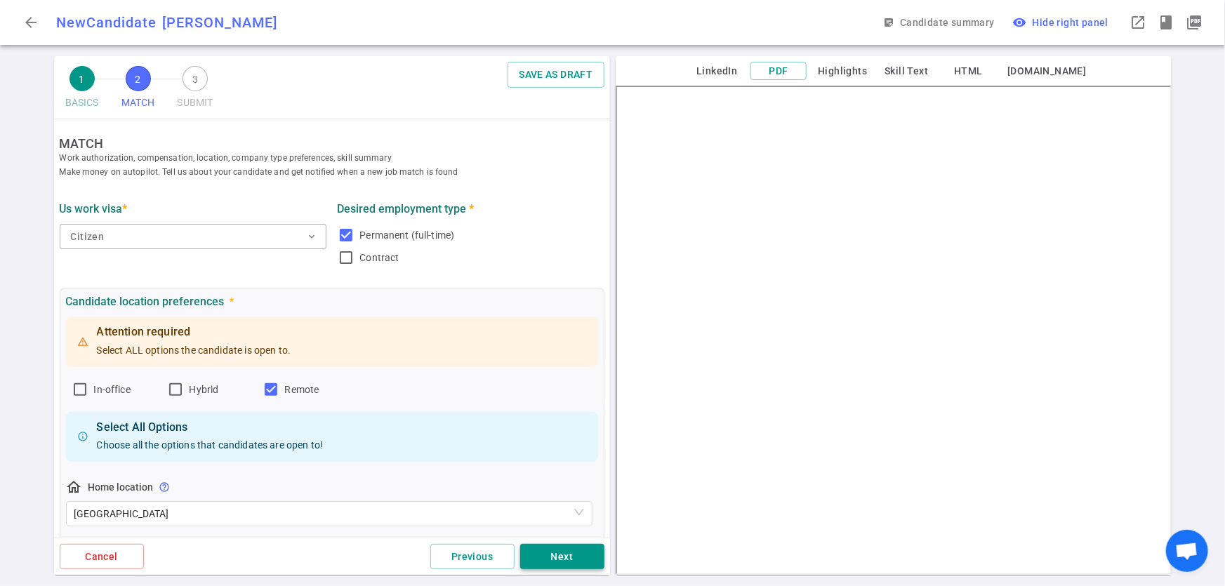
click at [552, 557] on button "Next" at bounding box center [562, 557] width 84 height 26
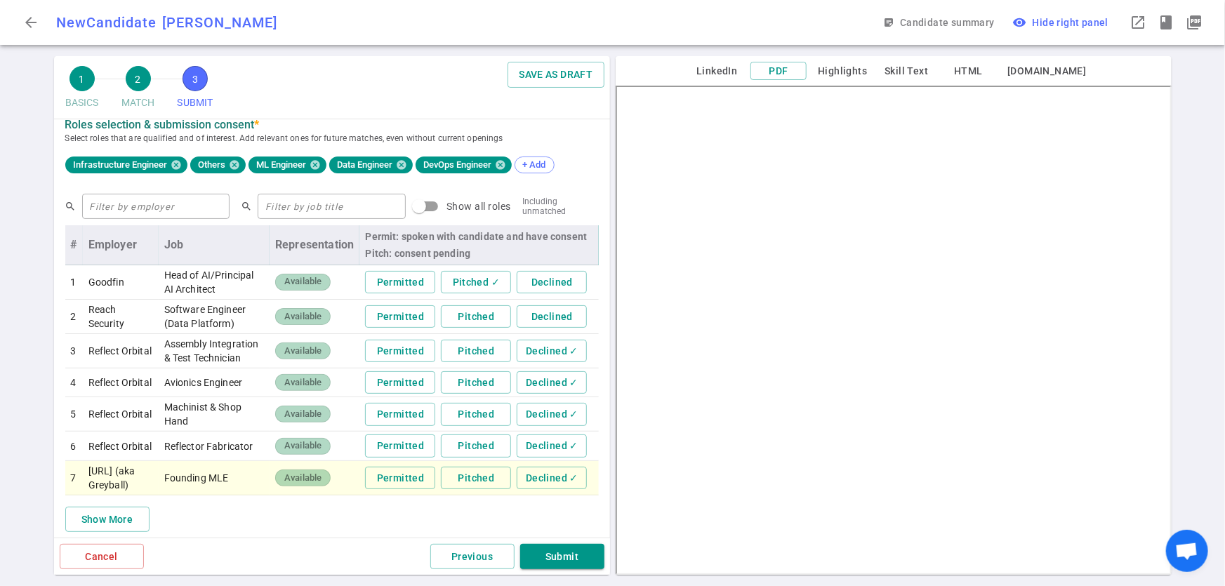
scroll to position [408, 0]
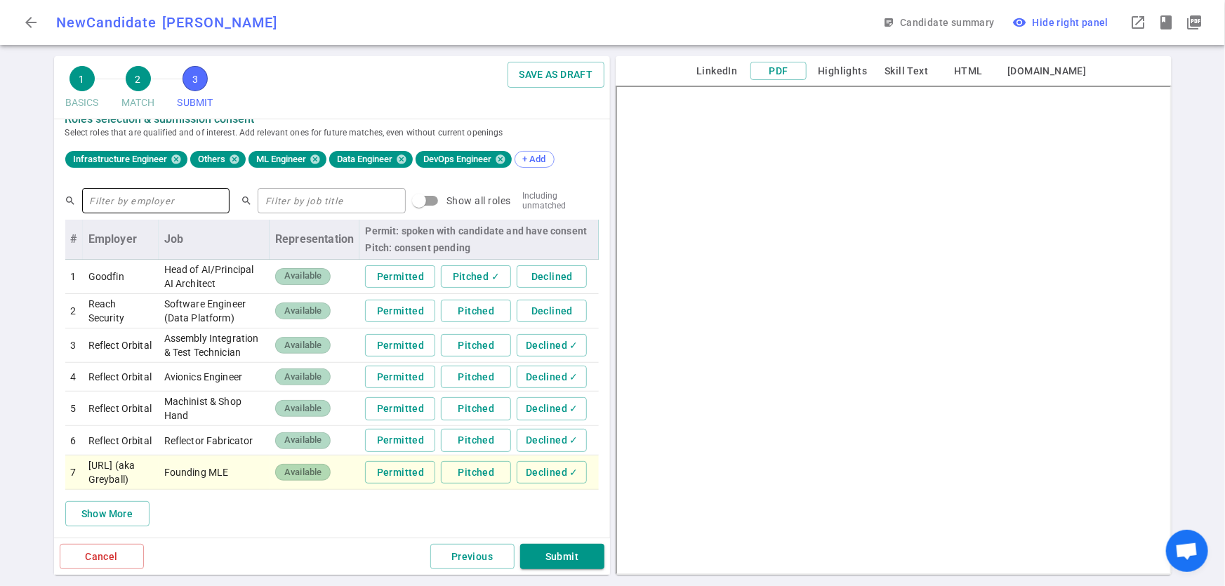
click at [159, 198] on input "text" at bounding box center [156, 200] width 148 height 22
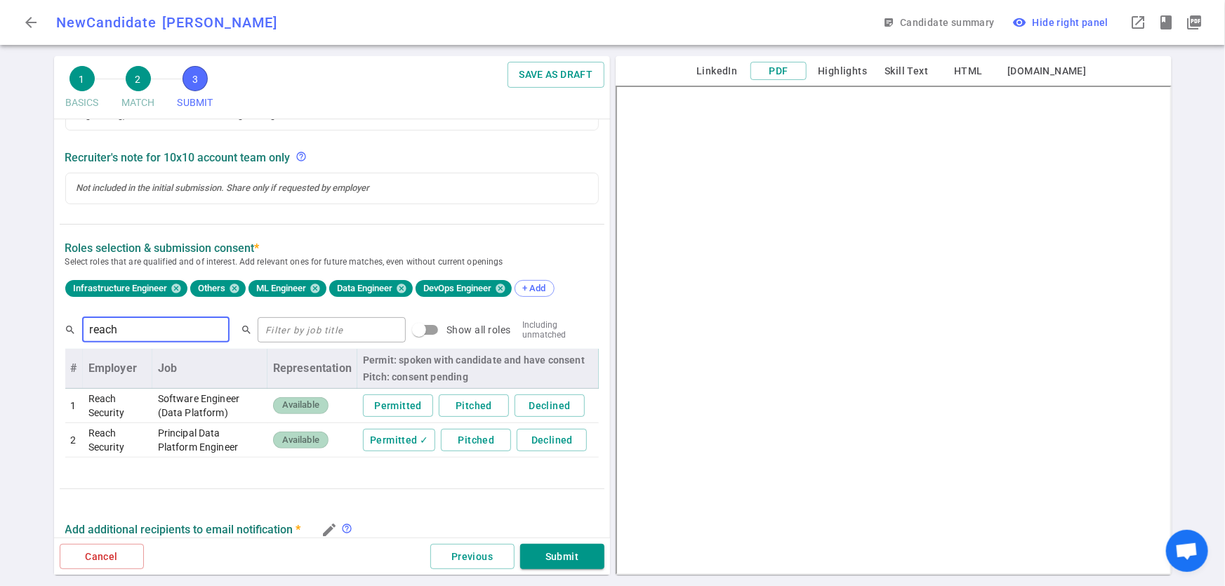
scroll to position [274, 0]
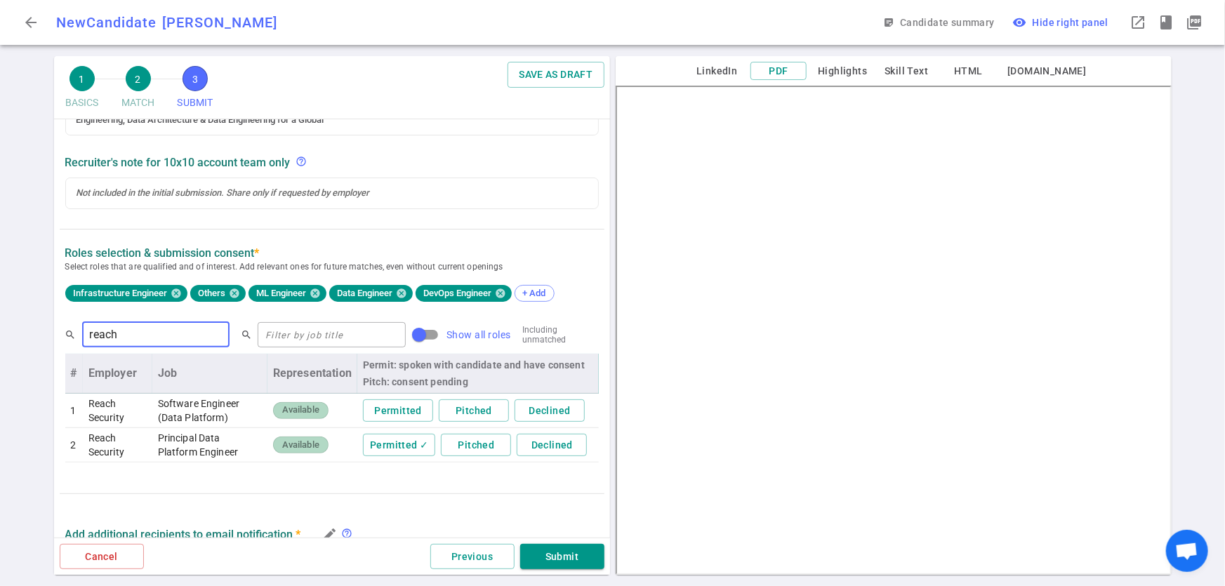
type input "reach"
click at [407, 336] on input "Show all roles" at bounding box center [419, 334] width 80 height 27
checkbox input "true"
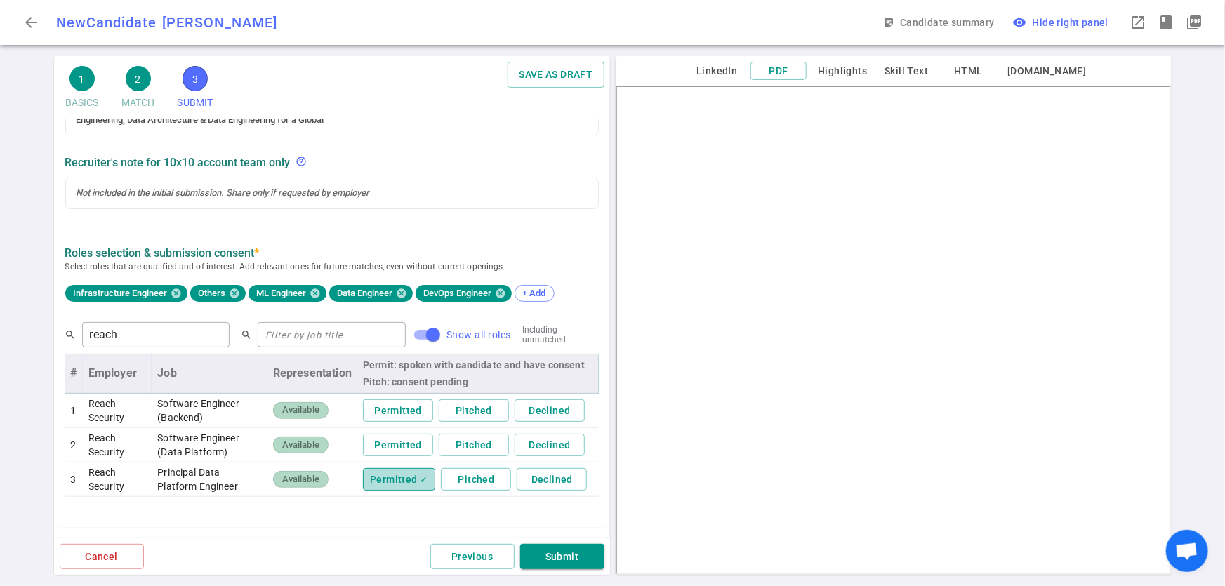
click at [368, 485] on button "Permitted ✓" at bounding box center [399, 479] width 72 height 23
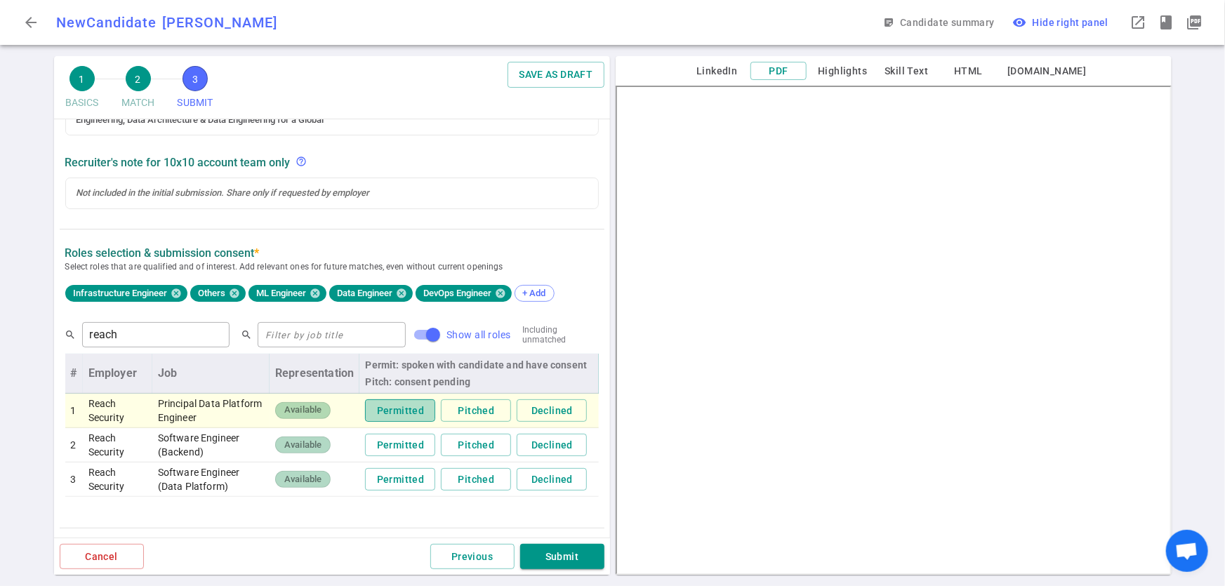
click at [383, 413] on button "Permitted" at bounding box center [400, 410] width 70 height 23
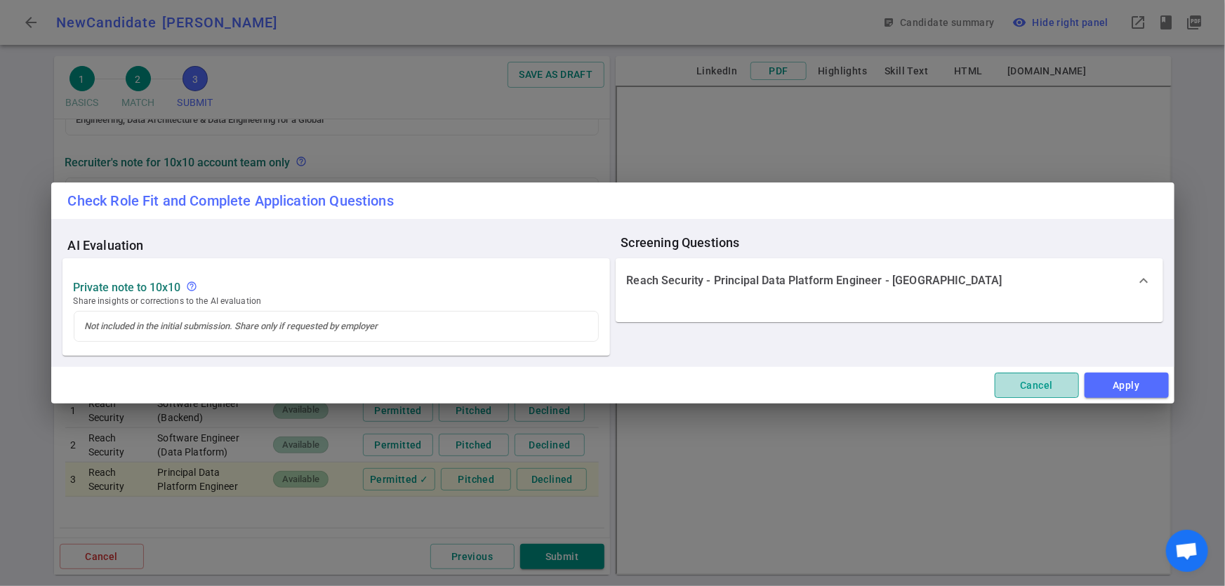
click at [1028, 386] on button "Cancel" at bounding box center [1037, 386] width 84 height 26
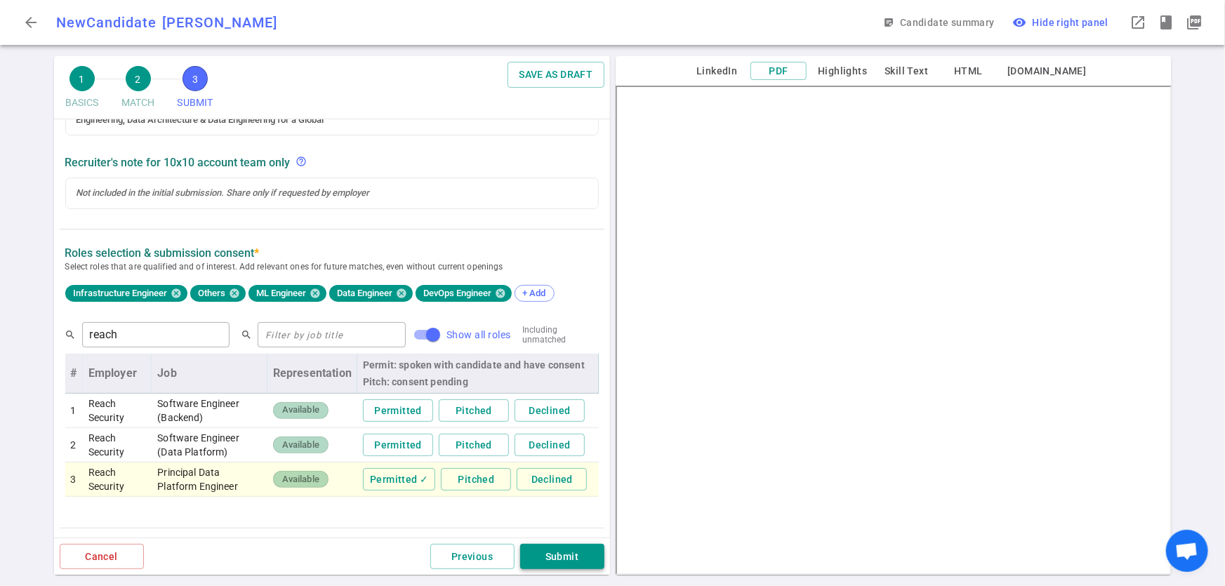
click at [528, 565] on button "Submit" at bounding box center [562, 557] width 84 height 26
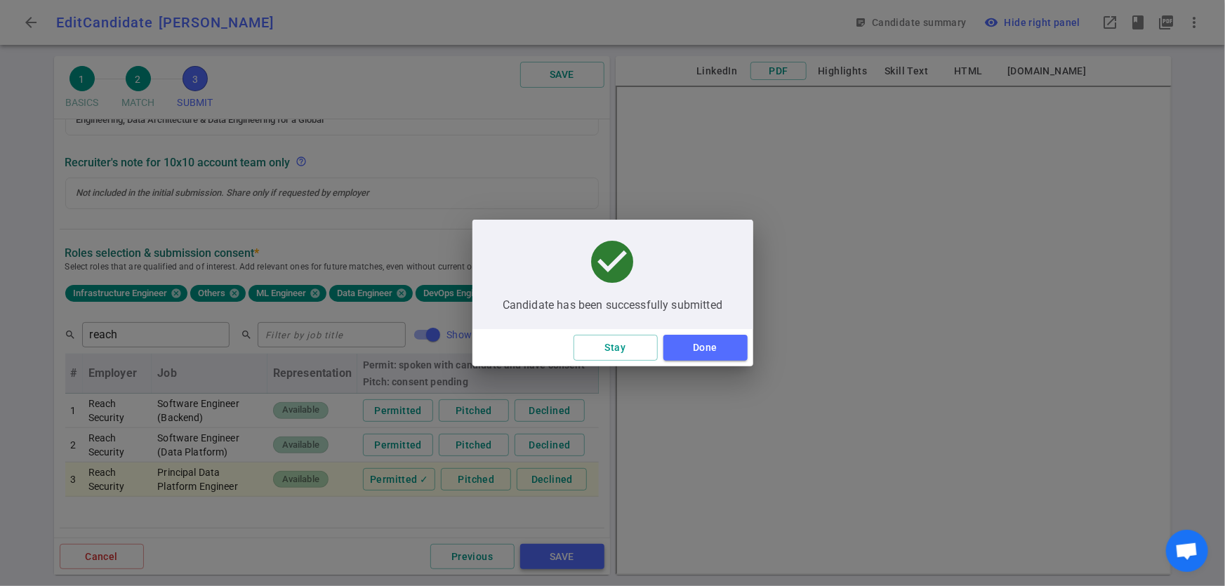
type textarea "Candidate [PERSON_NAME] current position with CopperLeaf is ending after 8+ yea…"
click at [694, 352] on button "Done" at bounding box center [705, 348] width 84 height 26
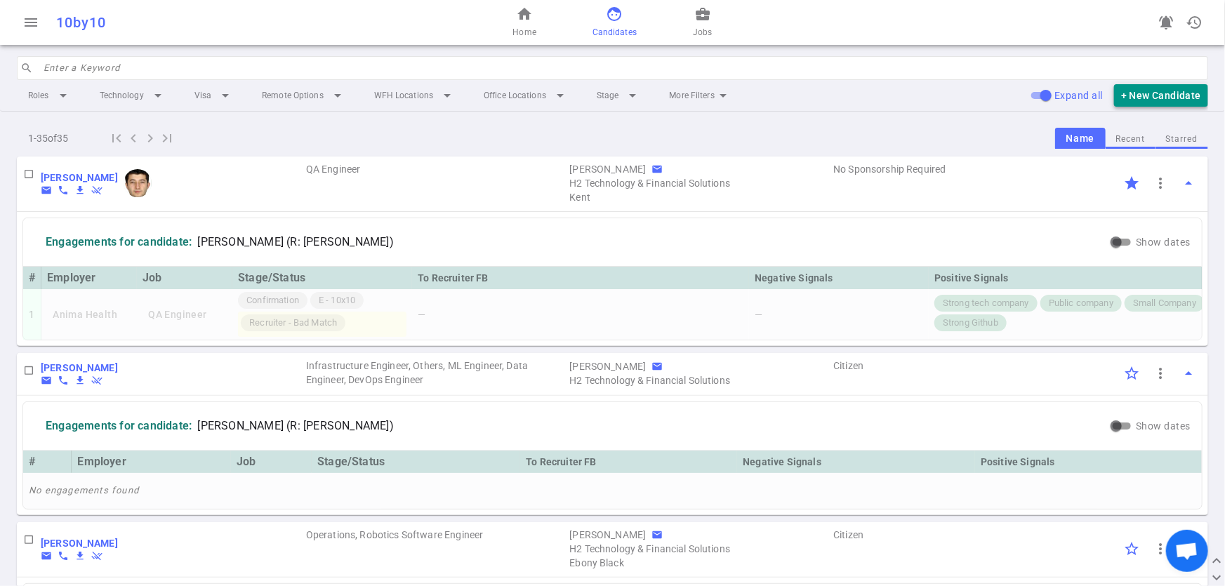
click at [1177, 104] on button "+ New Candidate" at bounding box center [1161, 95] width 94 height 23
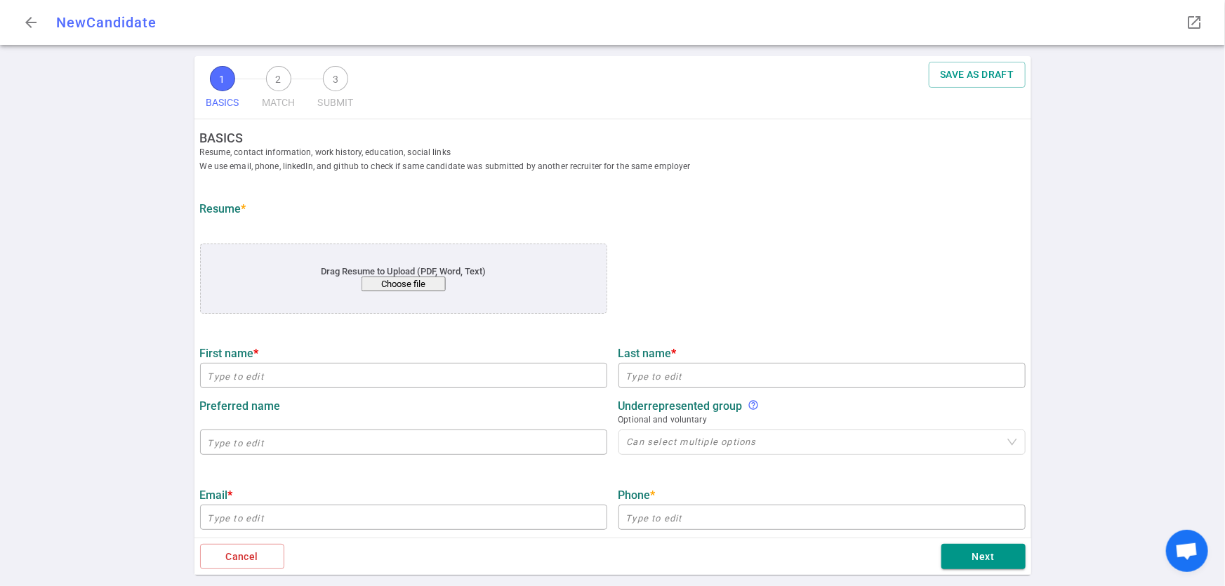
click at [408, 297] on div "Drag Resume to Upload (PDF, Word, Text) Choose file" at bounding box center [403, 279] width 407 height 70
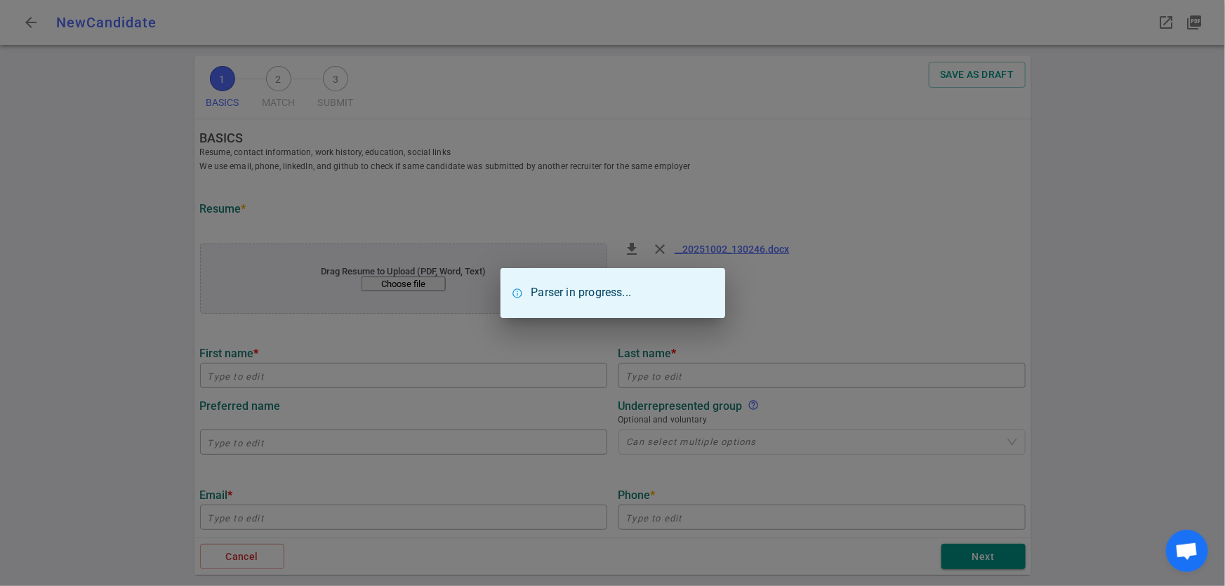
type input "Gaurav"
type input "[PERSON_NAME]"
type input "[EMAIL_ADDRESS][DOMAIN_NAME]"
type input "[PHONE_NUMBER]"
type input "Iherb"
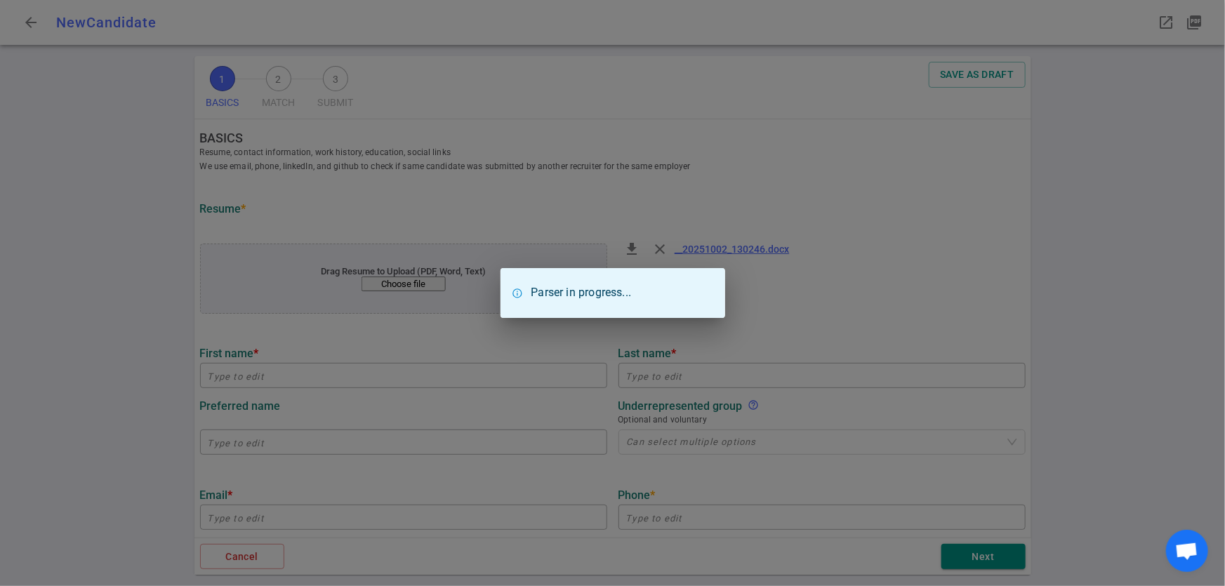
type textarea "Technical Director/Lead Data and Analytics"
type input "11.1"
type input "Netaji [PERSON_NAME] Institute Of Technology"
type input "Instrumentation and Control"
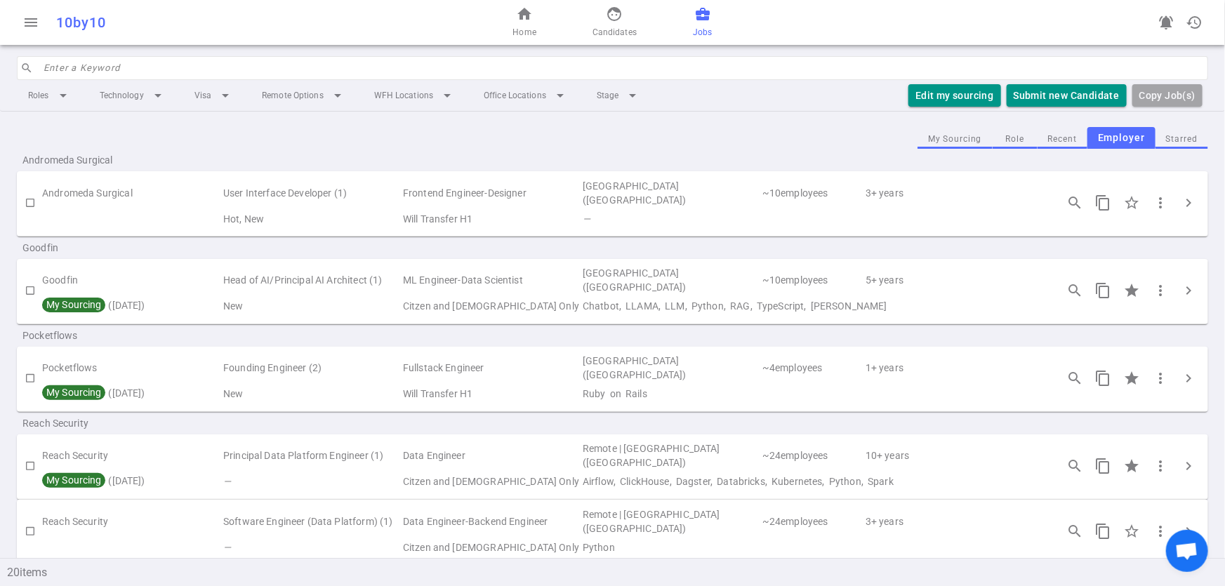
scroll to position [201, 0]
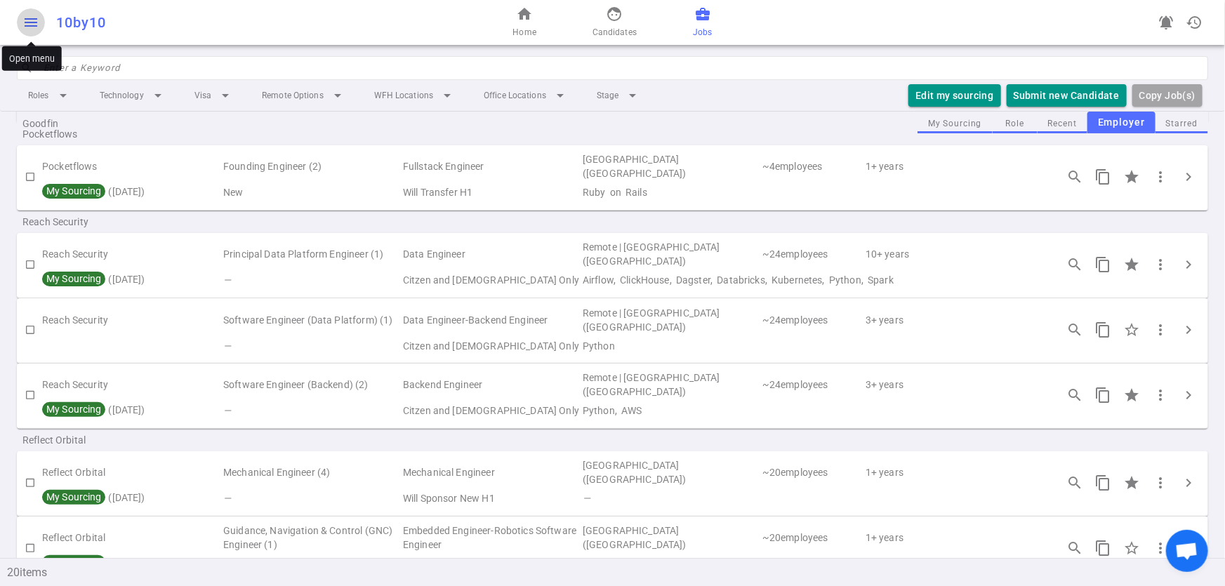
click at [25, 19] on span "menu" at bounding box center [30, 22] width 17 height 17
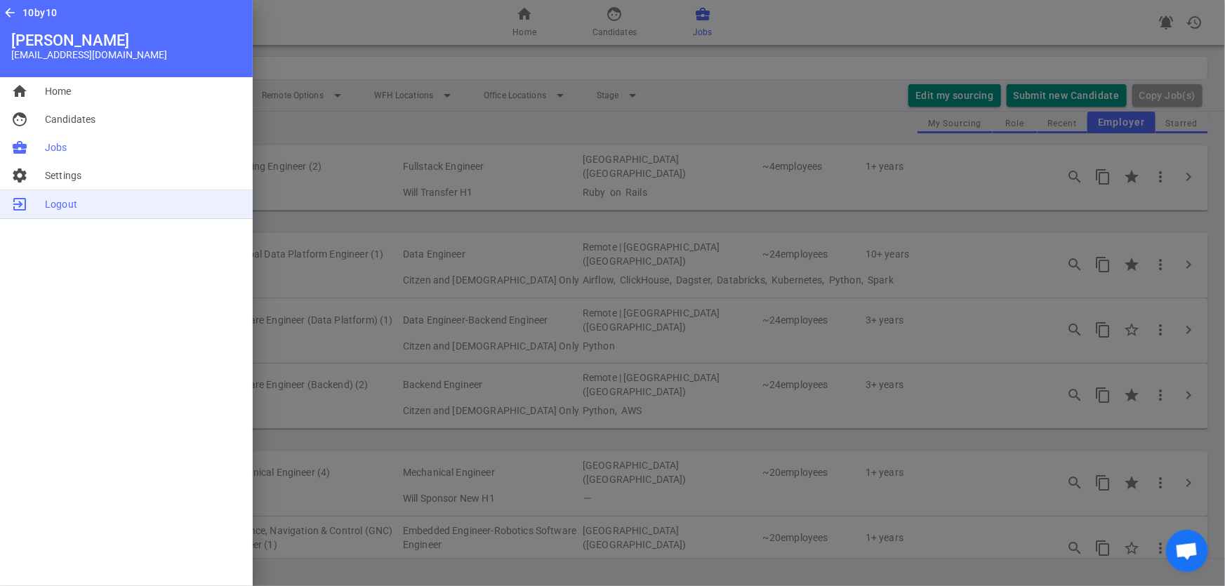
click at [53, 211] on span "Logout" at bounding box center [61, 204] width 32 height 14
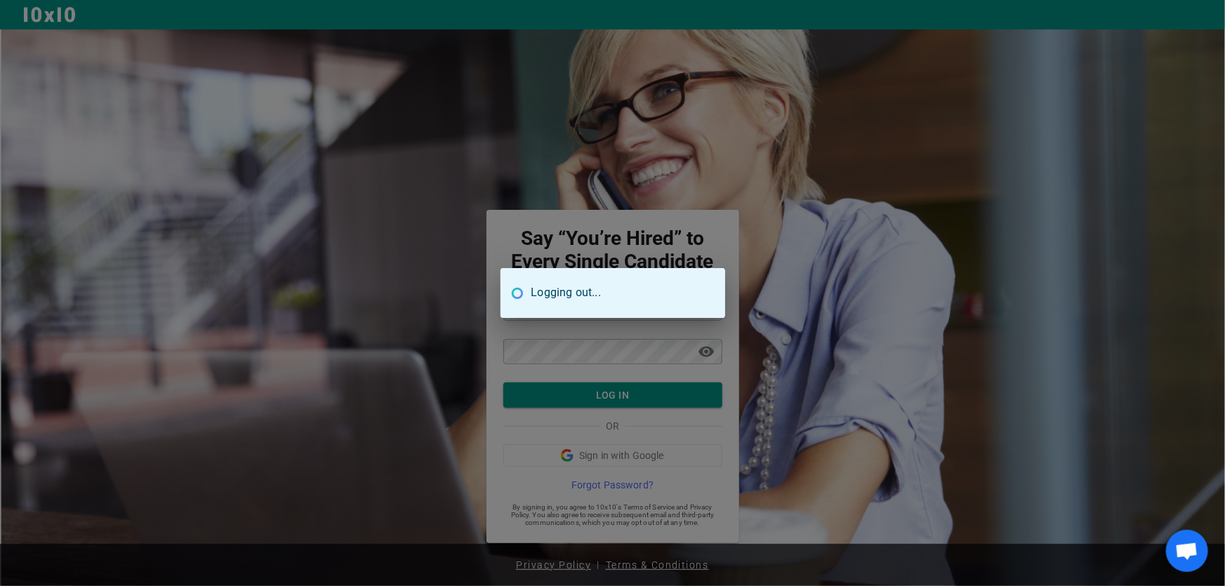
type input "tbird4real@H2Total.net"
